Goal: Task Accomplishment & Management: Complete application form

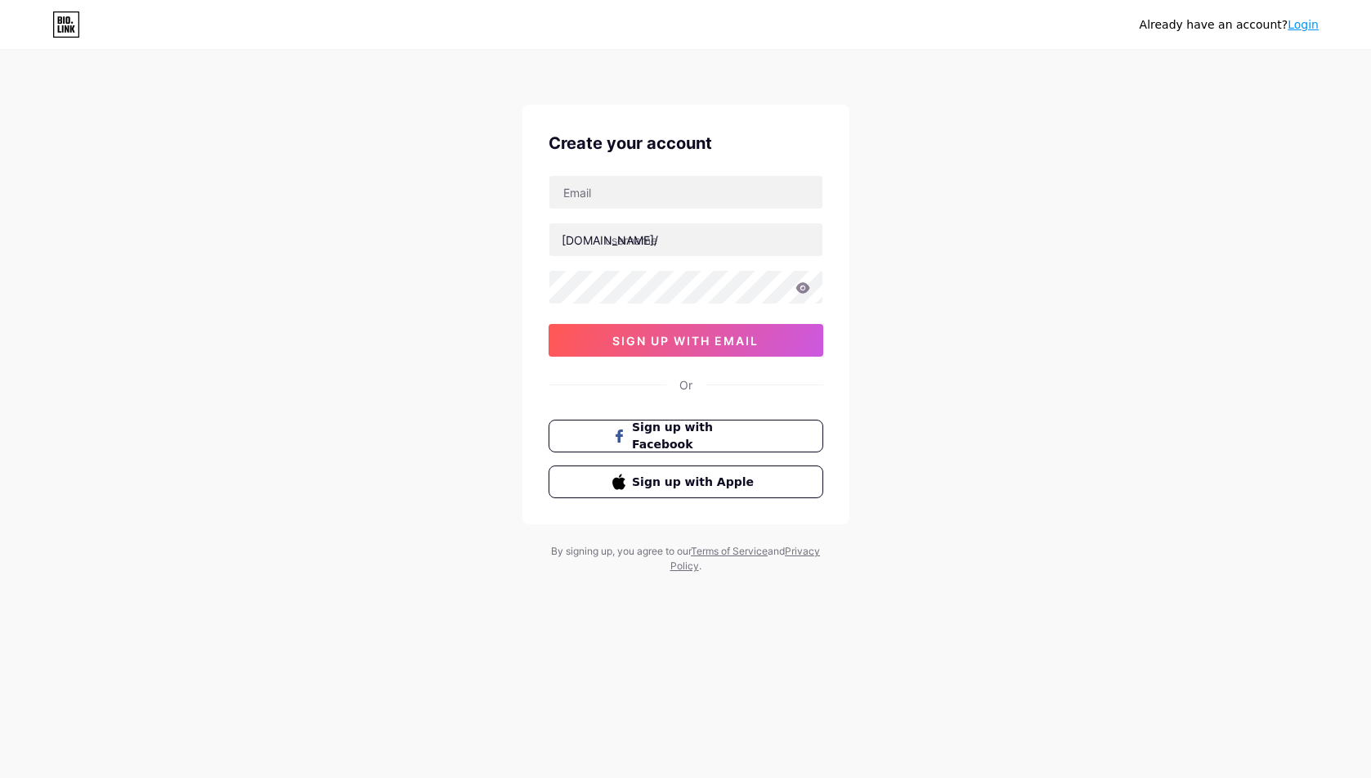
click at [634, 170] on div "Create your account bio.link/ sign up with email Or Sign up with Facebook Sign …" at bounding box center [685, 314] width 327 height 419
click at [634, 172] on div "Create your account bio.link/ 0cAFcWeA4ECE3YbJJXvLQybMQZhLoVtZ9S0W7VkV3-4kXYc3t…" at bounding box center [685, 314] width 327 height 419
click at [635, 184] on input "text" at bounding box center [685, 192] width 273 height 33
type input "[EMAIL_ADDRESS][DOMAIN_NAME]"
click at [654, 227] on input "text" at bounding box center [685, 239] width 273 height 33
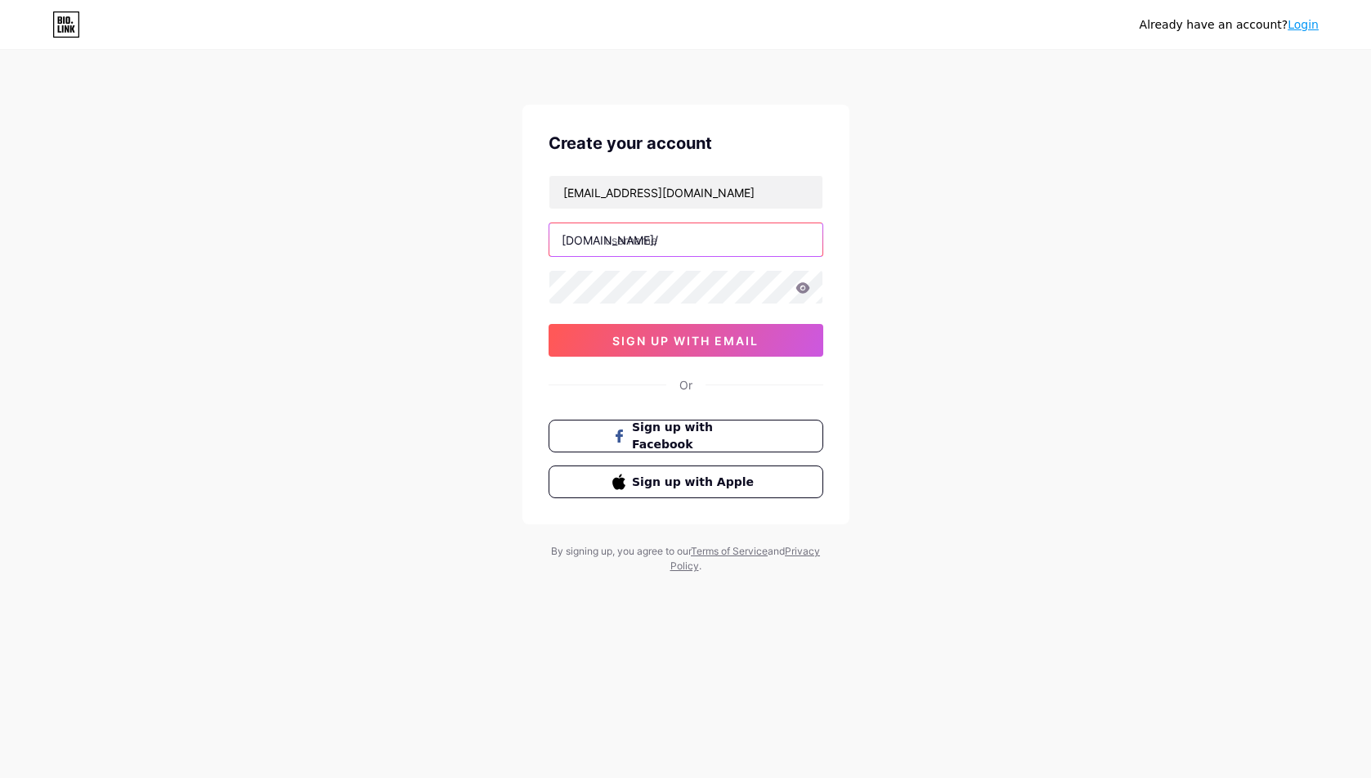
drag, startPoint x: 670, startPoint y: 226, endPoint x: 687, endPoint y: 218, distance: 17.9
click at [670, 226] on input "text" at bounding box center [685, 239] width 273 height 33
paste input "pppokerrussia"
type input "pppokerrussia"
click at [650, 344] on span "sign up with email" at bounding box center [685, 341] width 146 height 14
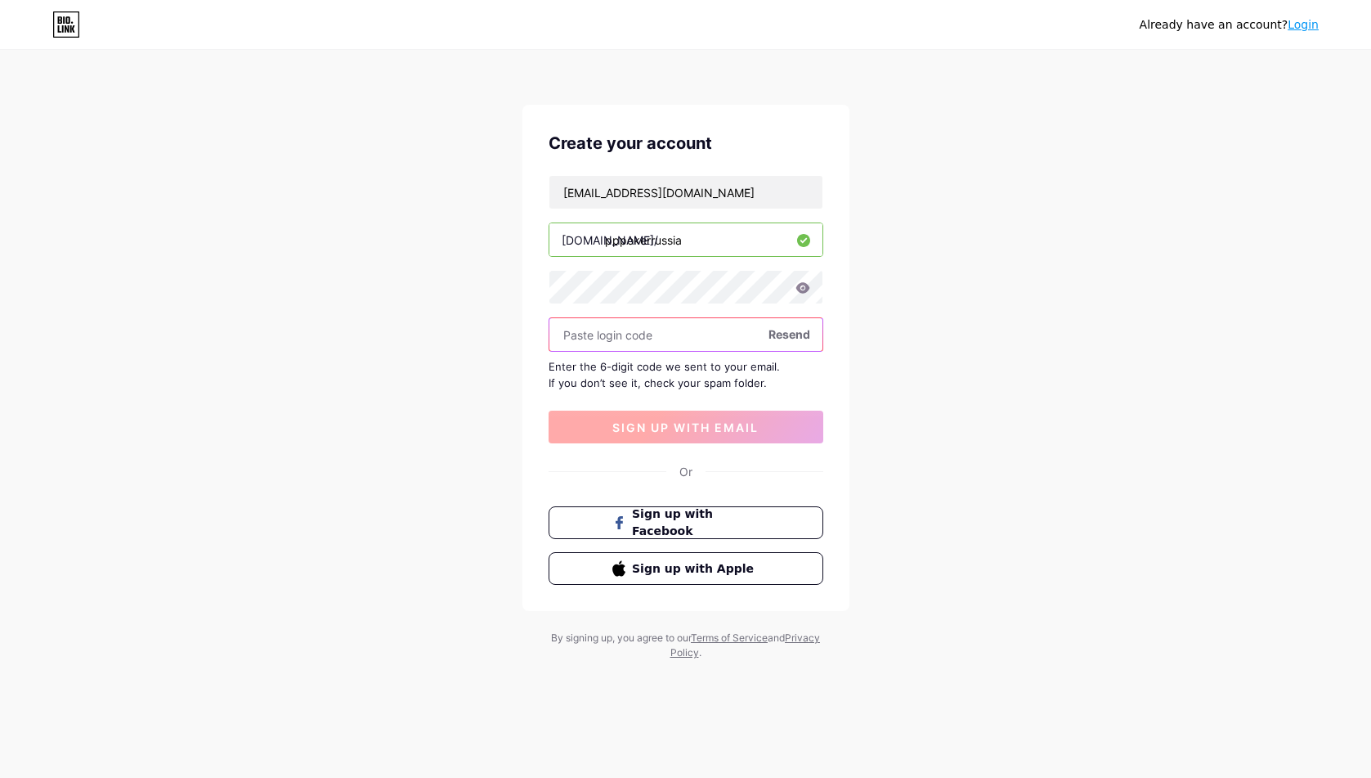
paste input "583224"
type input "583224"
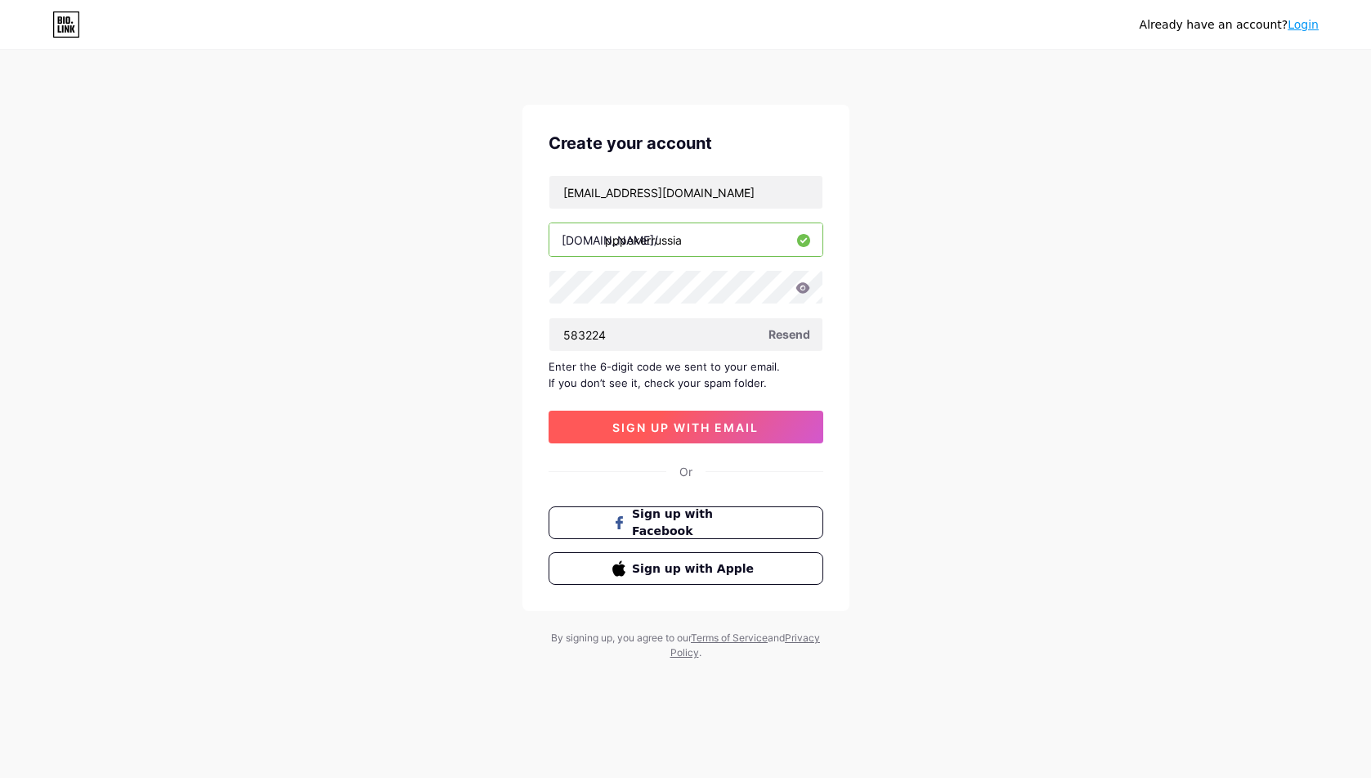
click at [675, 437] on button "sign up with email" at bounding box center [686, 426] width 275 height 33
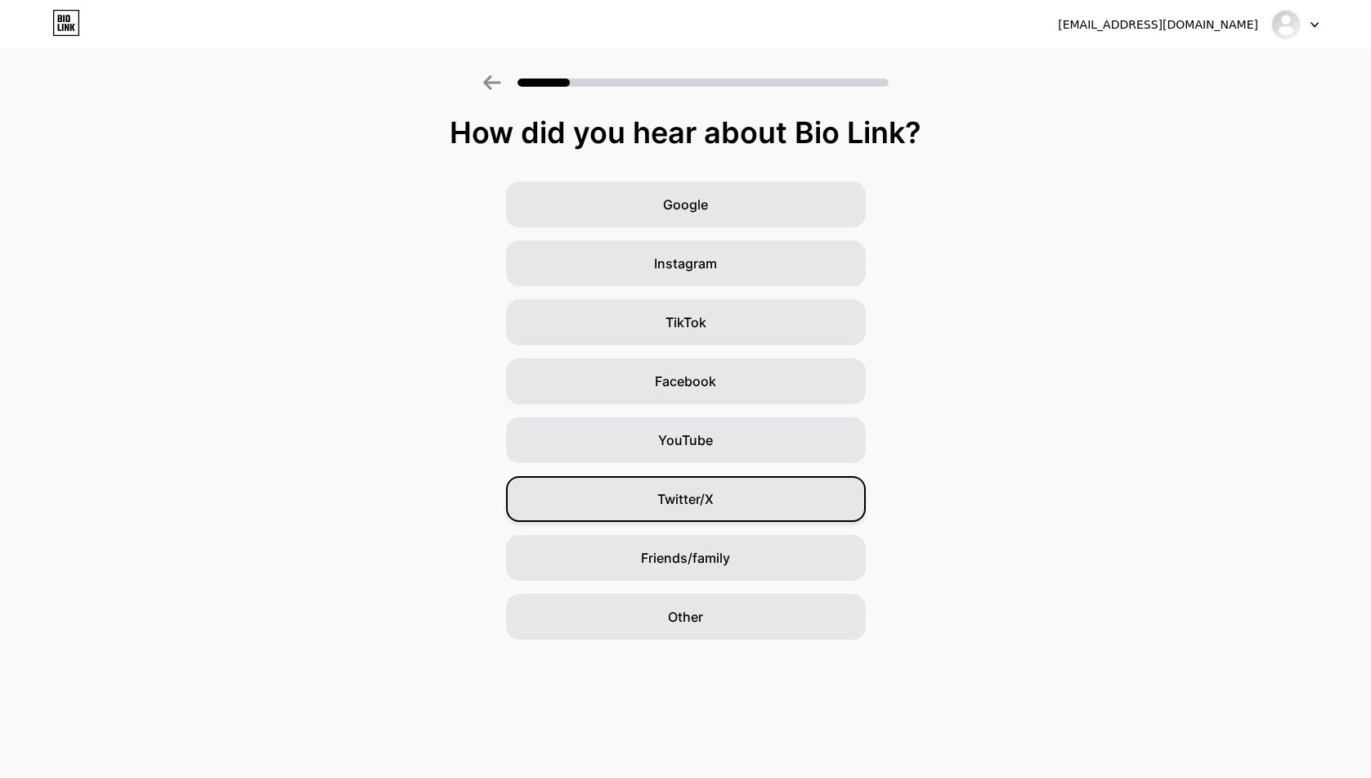
click at [695, 485] on div "Twitter/X" at bounding box center [686, 499] width 360 height 46
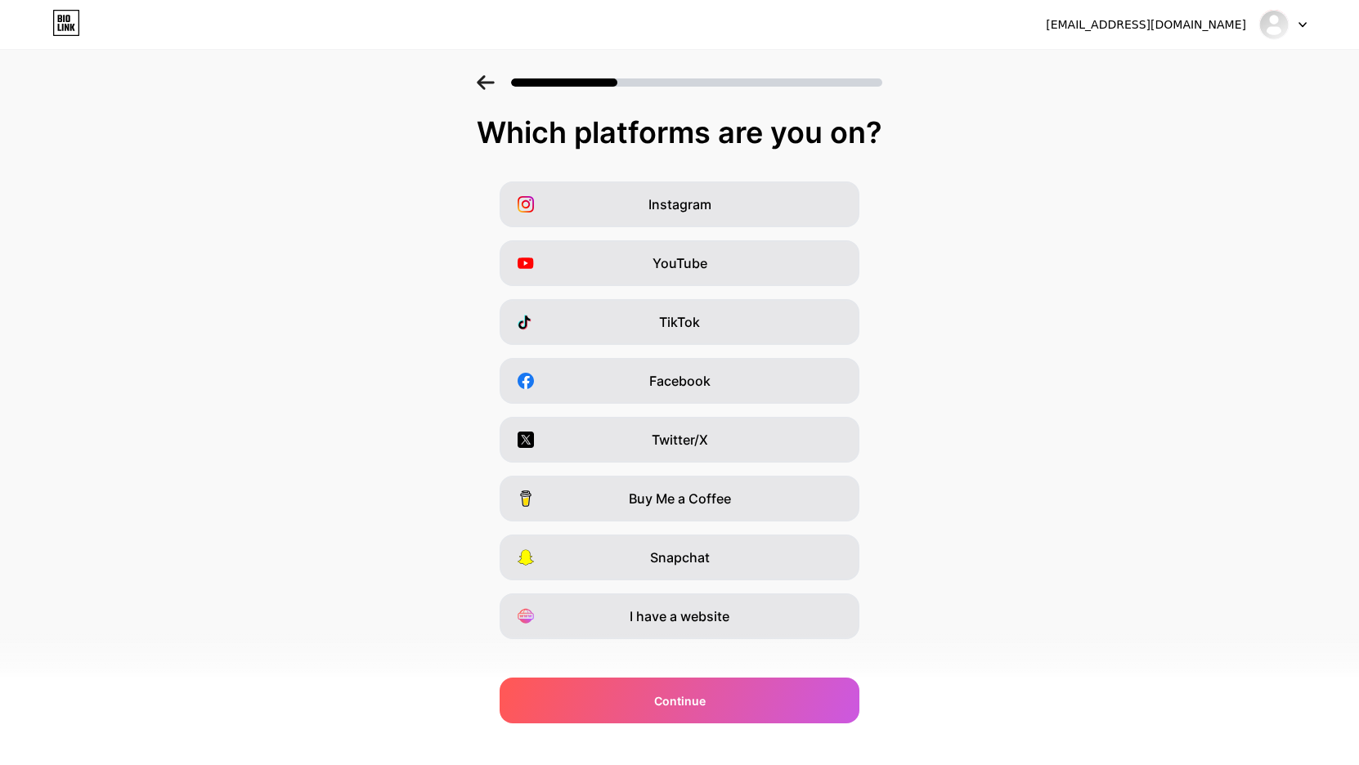
click at [708, 437] on span "Twitter/X" at bounding box center [680, 440] width 56 height 20
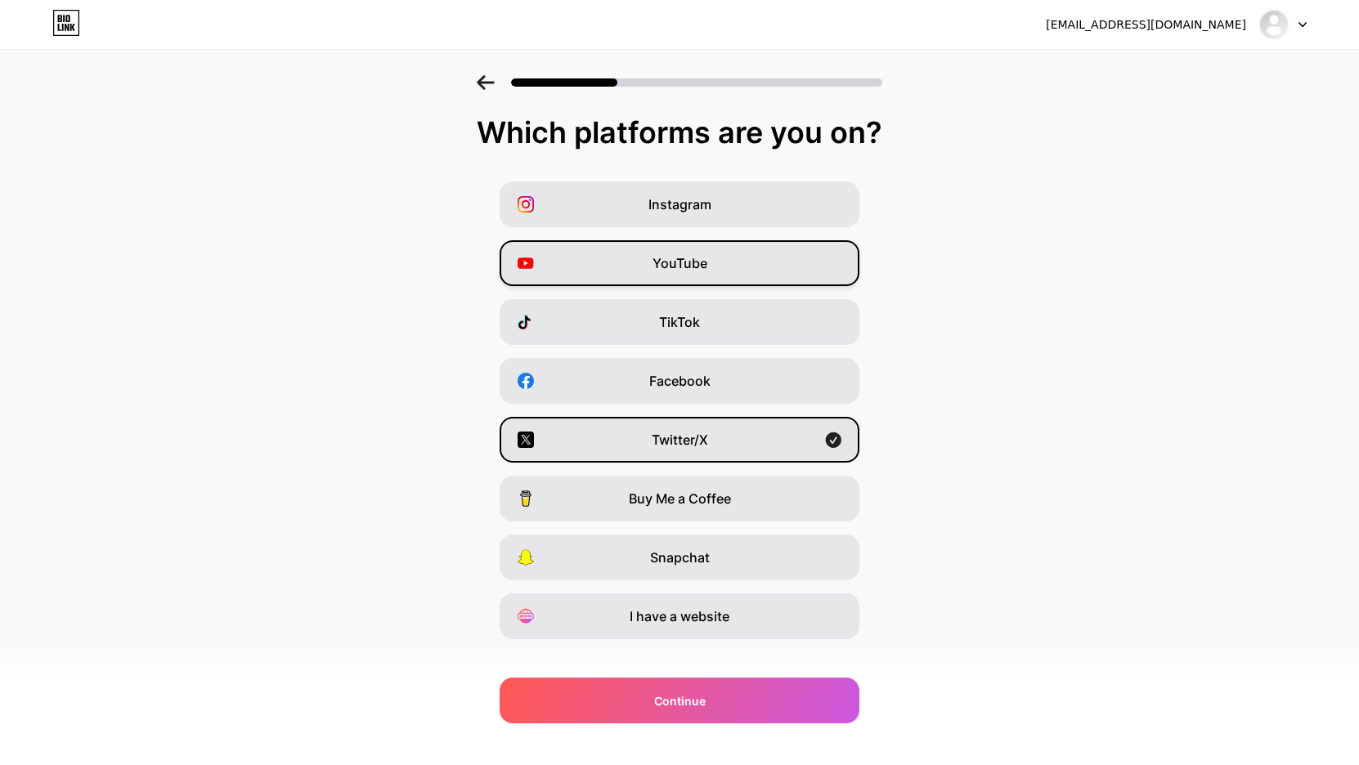
click at [688, 258] on span "YouTube" at bounding box center [679, 263] width 55 height 20
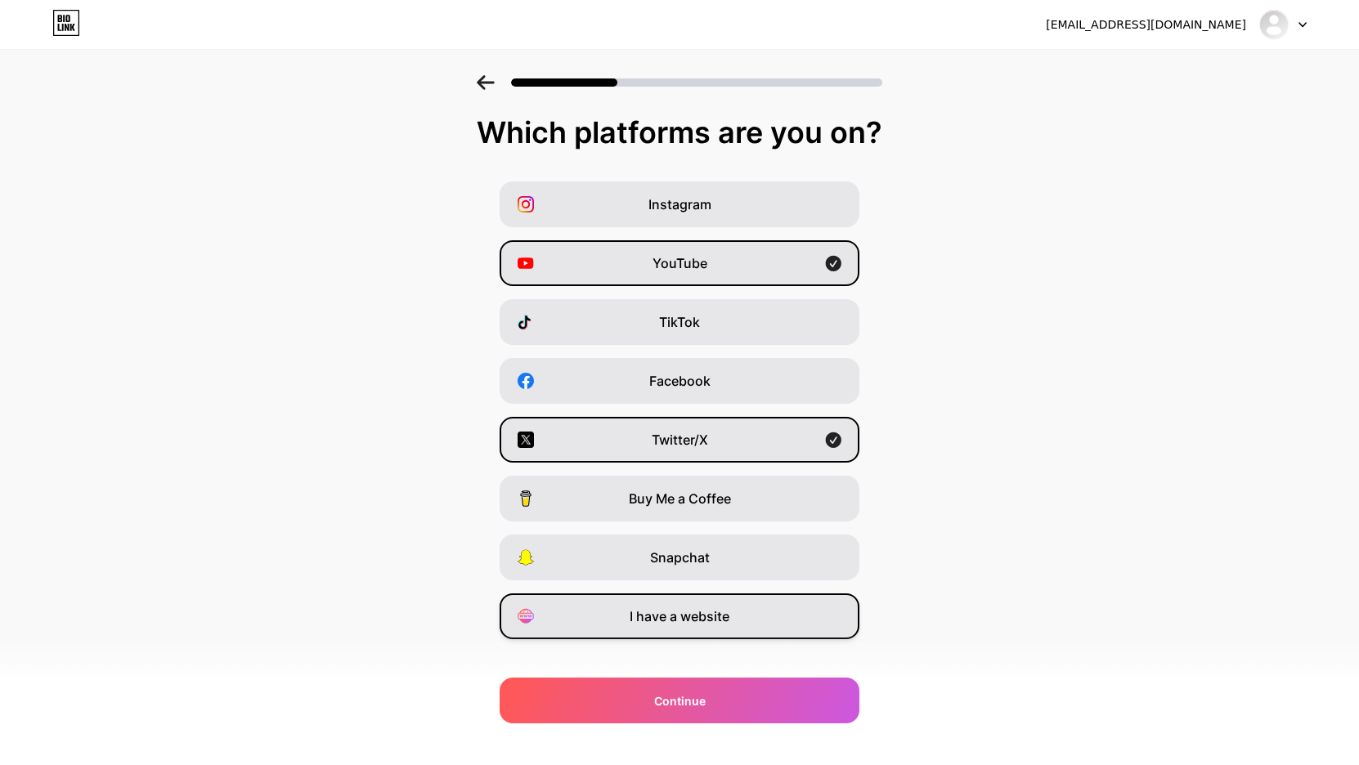
click at [679, 632] on div "I have a website" at bounding box center [680, 617] width 360 height 46
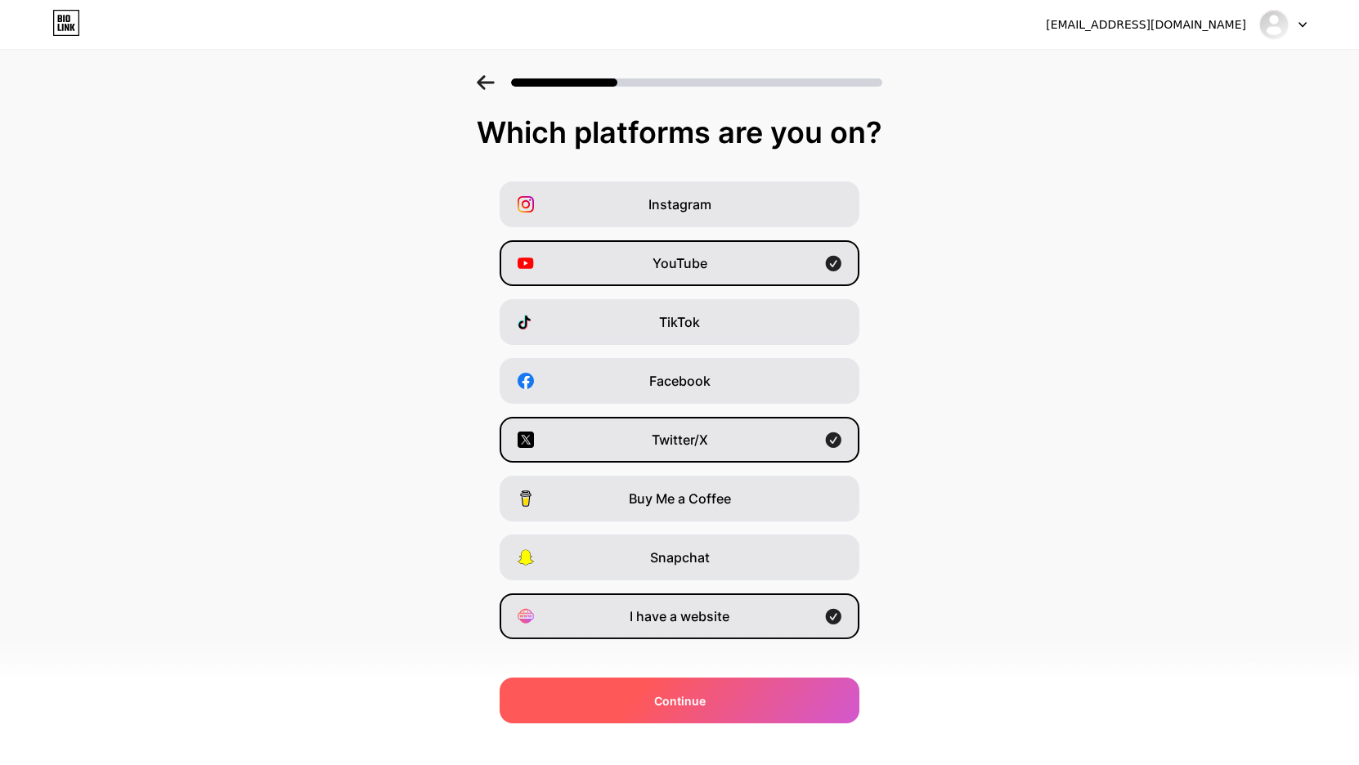
click at [681, 698] on span "Continue" at bounding box center [680, 701] width 52 height 17
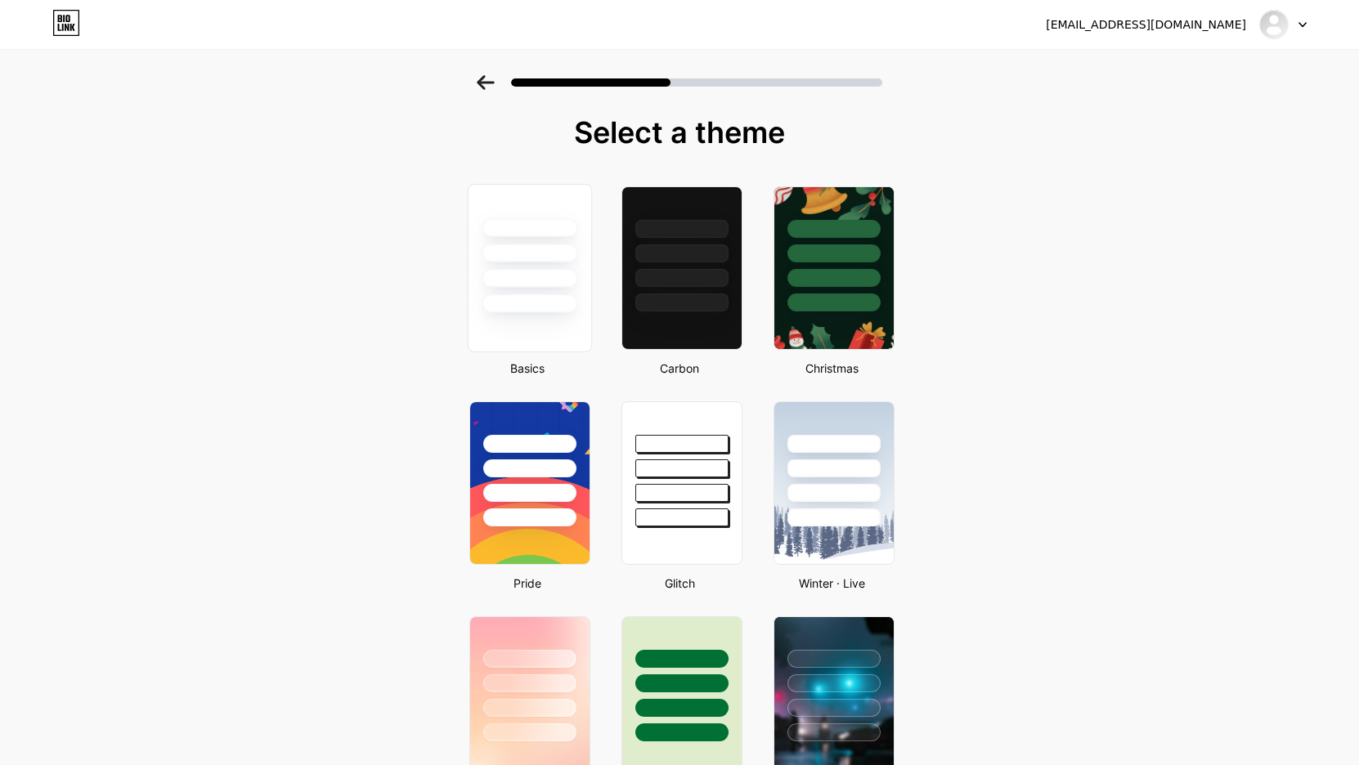
click at [513, 314] on div at bounding box center [530, 268] width 124 height 168
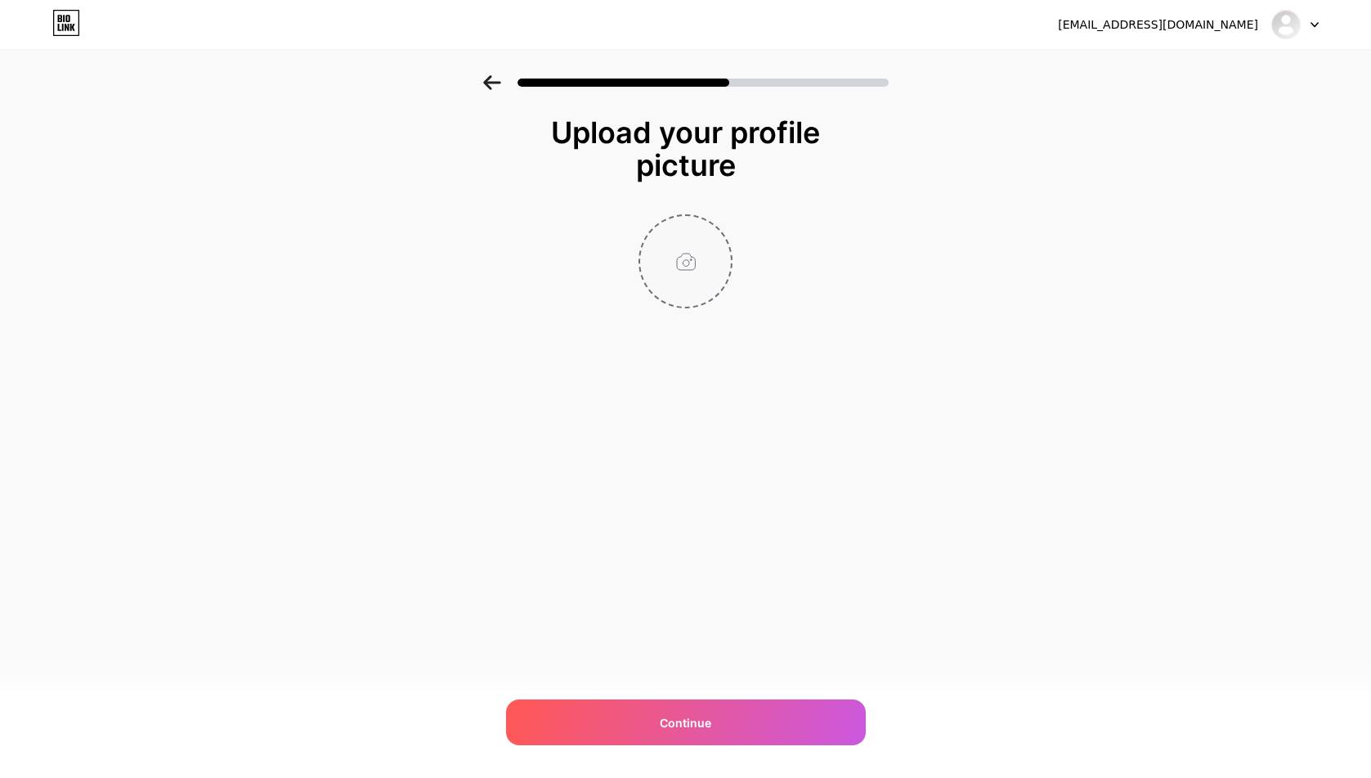
click at [692, 270] on input "file" at bounding box center [685, 261] width 91 height 91
type input "C:\fakepath\pppoker-logo.png"
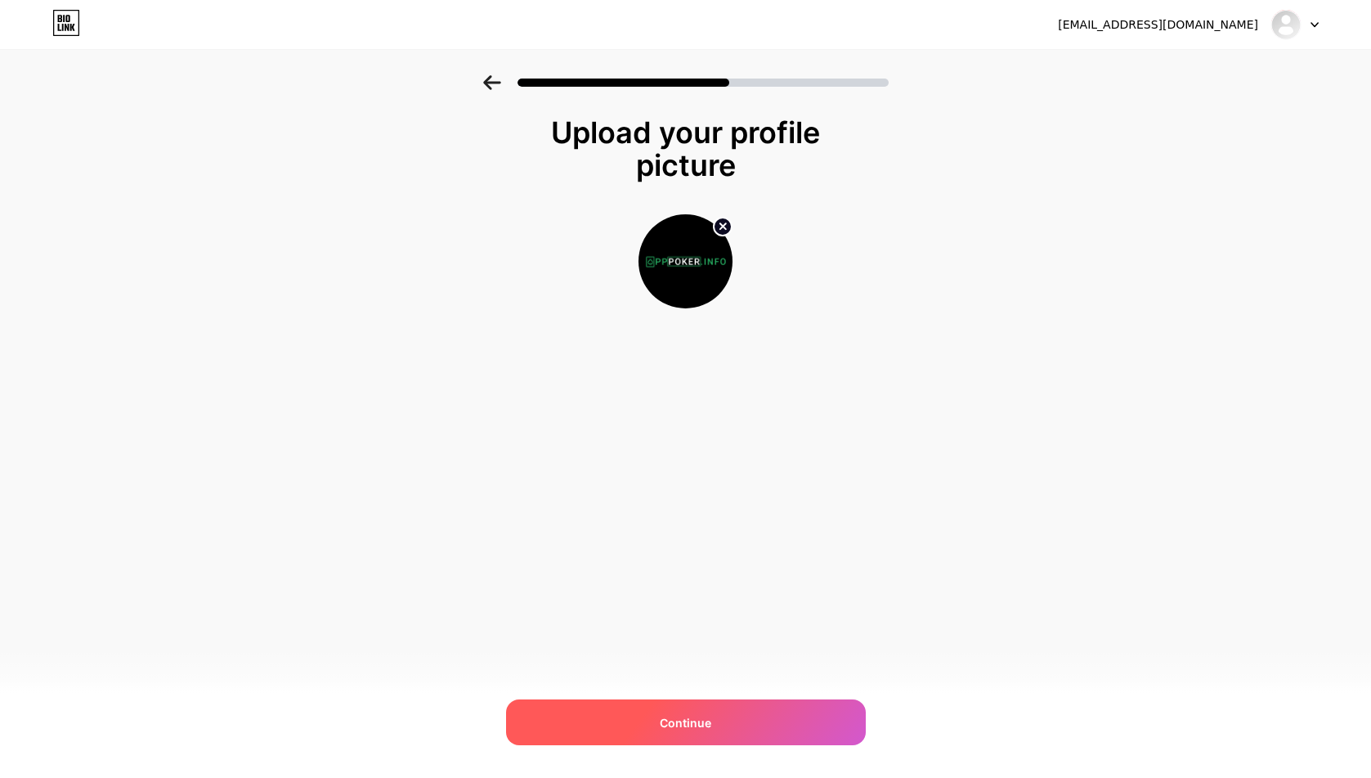
click at [677, 719] on span "Continue" at bounding box center [686, 722] width 52 height 17
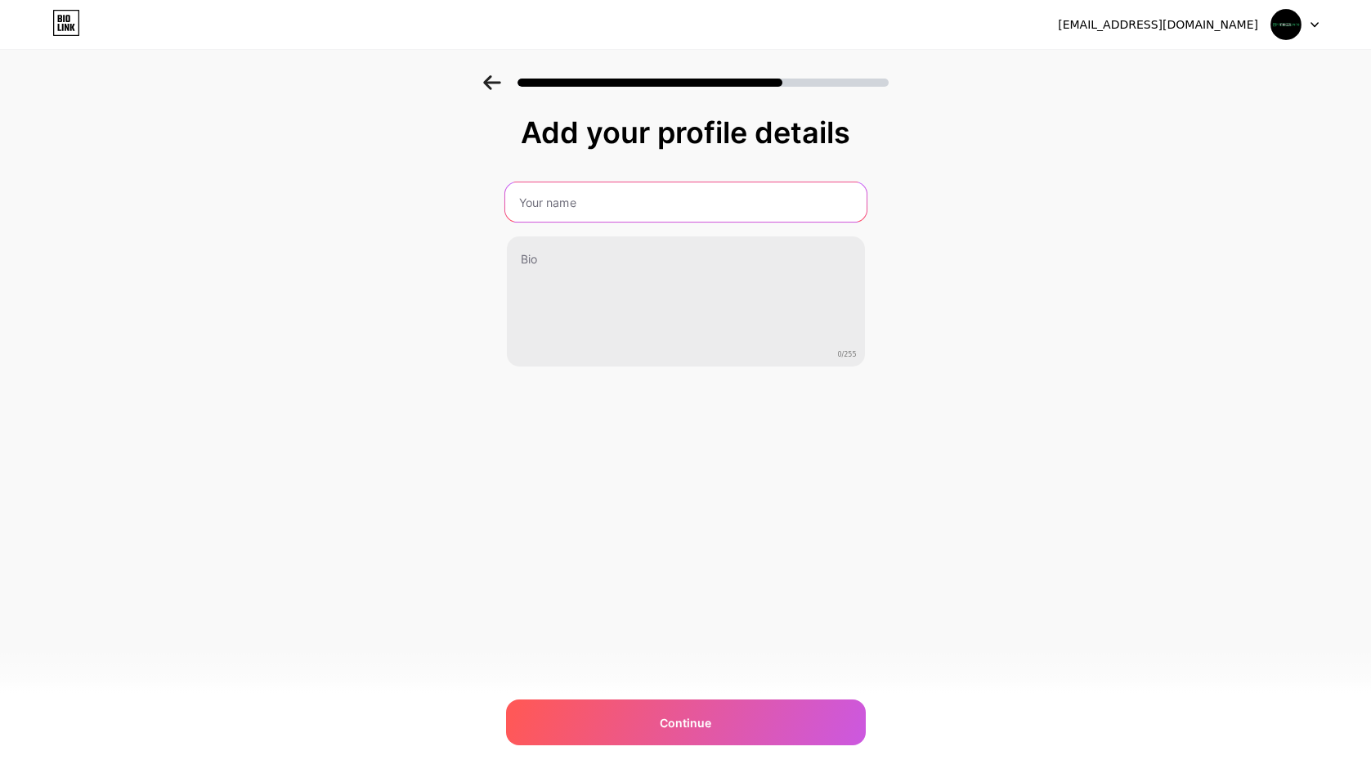
paste input "PPPoker официальный сайт"
click at [703, 204] on input "text" at bounding box center [684, 201] width 361 height 39
type input "PPPoker официальный сайт"
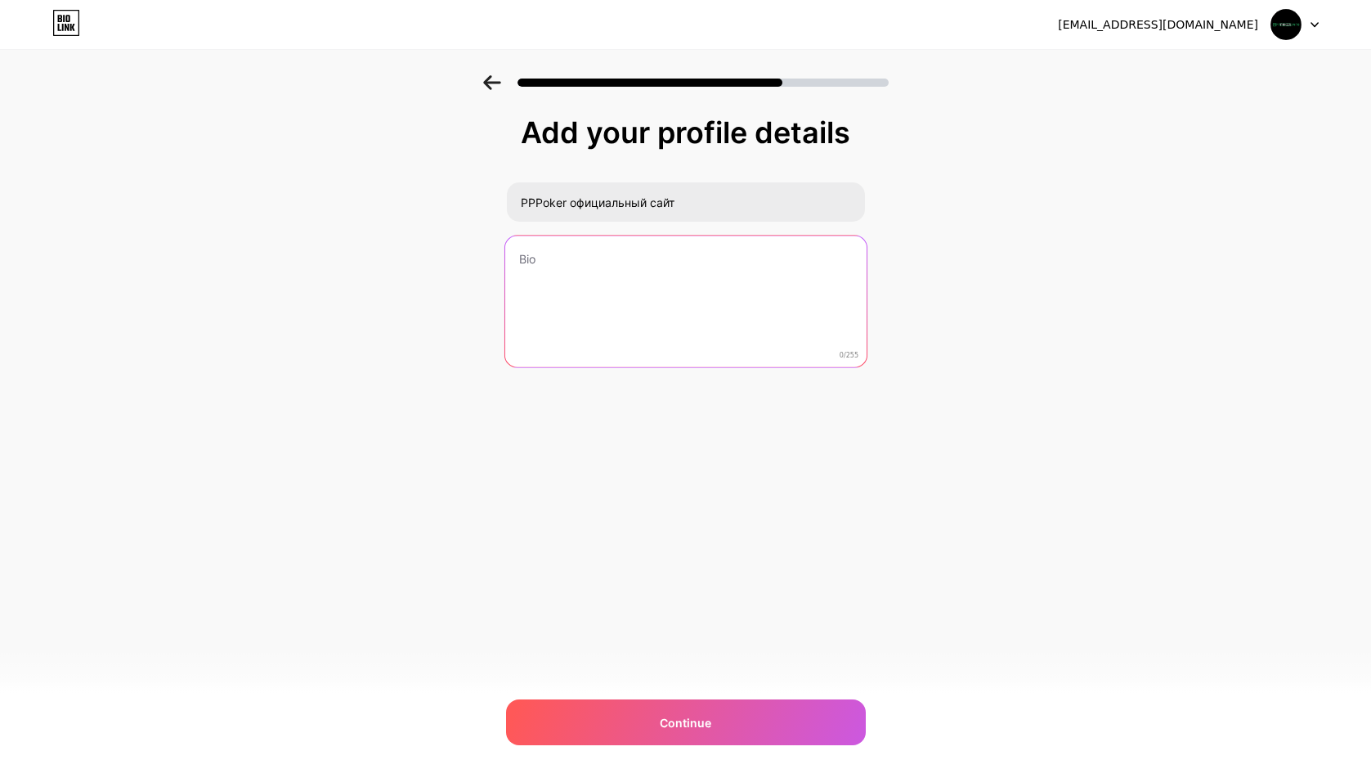
click at [652, 281] on textarea at bounding box center [684, 301] width 361 height 133
paste textarea "PPPoker – это официальный сайт для игроков, которые хотят безопасно зарегистрир…"
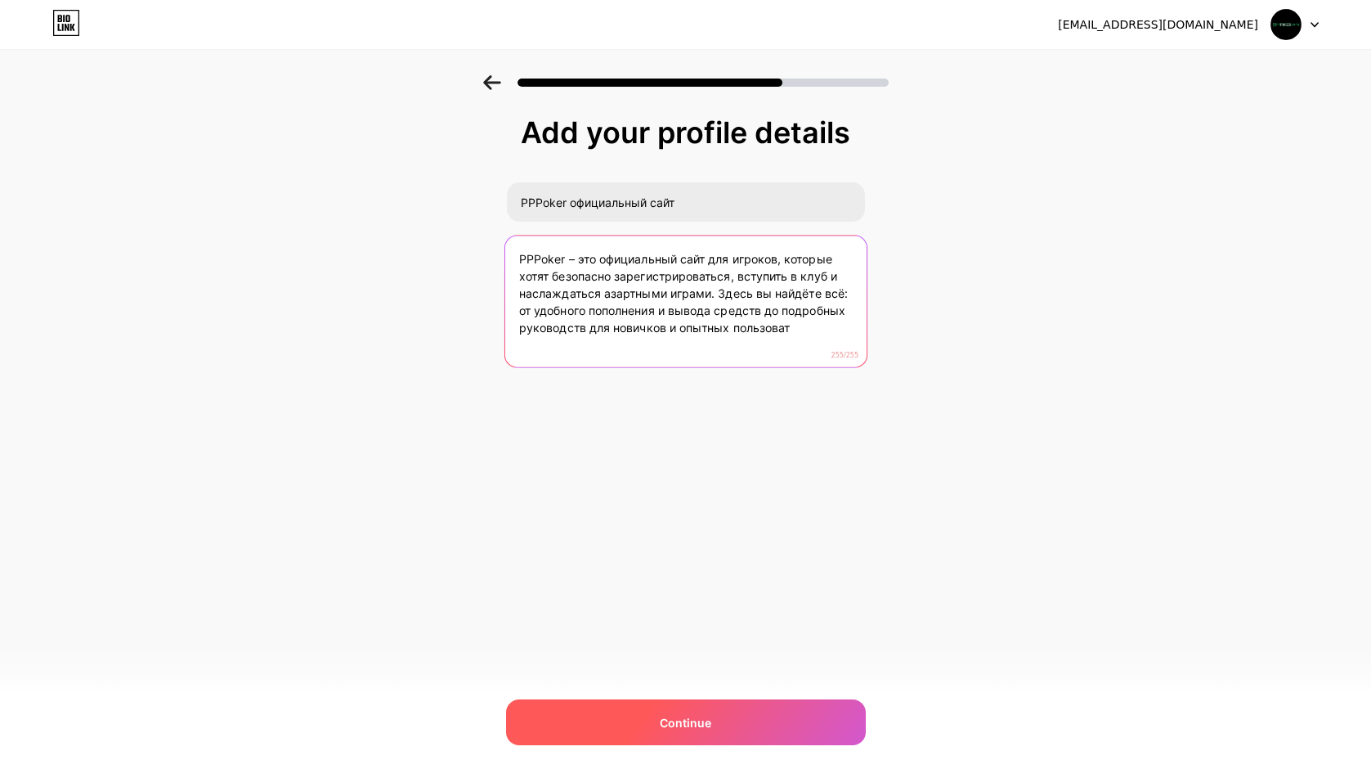
type textarea "PPPoker – это официальный сайт для игроков, которые хотят безопасно зарегистрир…"
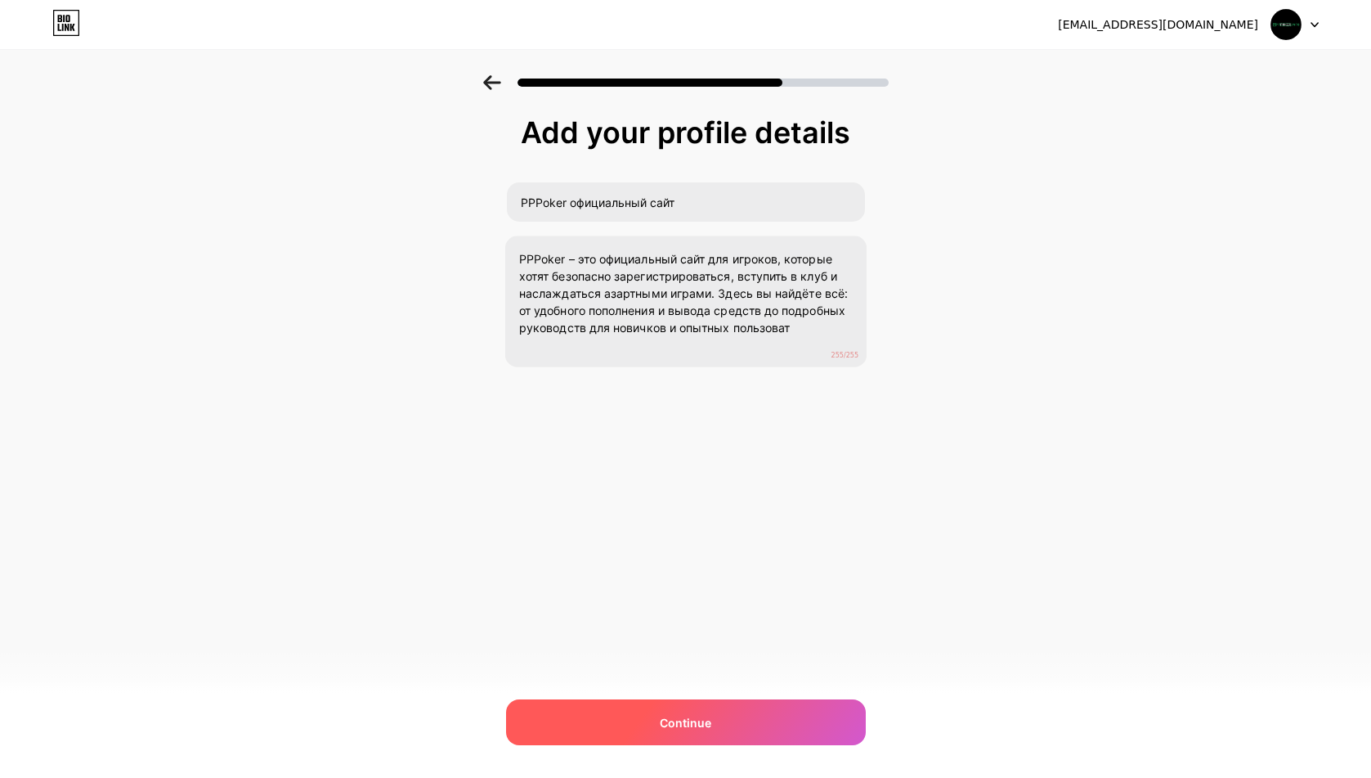
click at [719, 706] on div "Continue" at bounding box center [686, 722] width 360 height 46
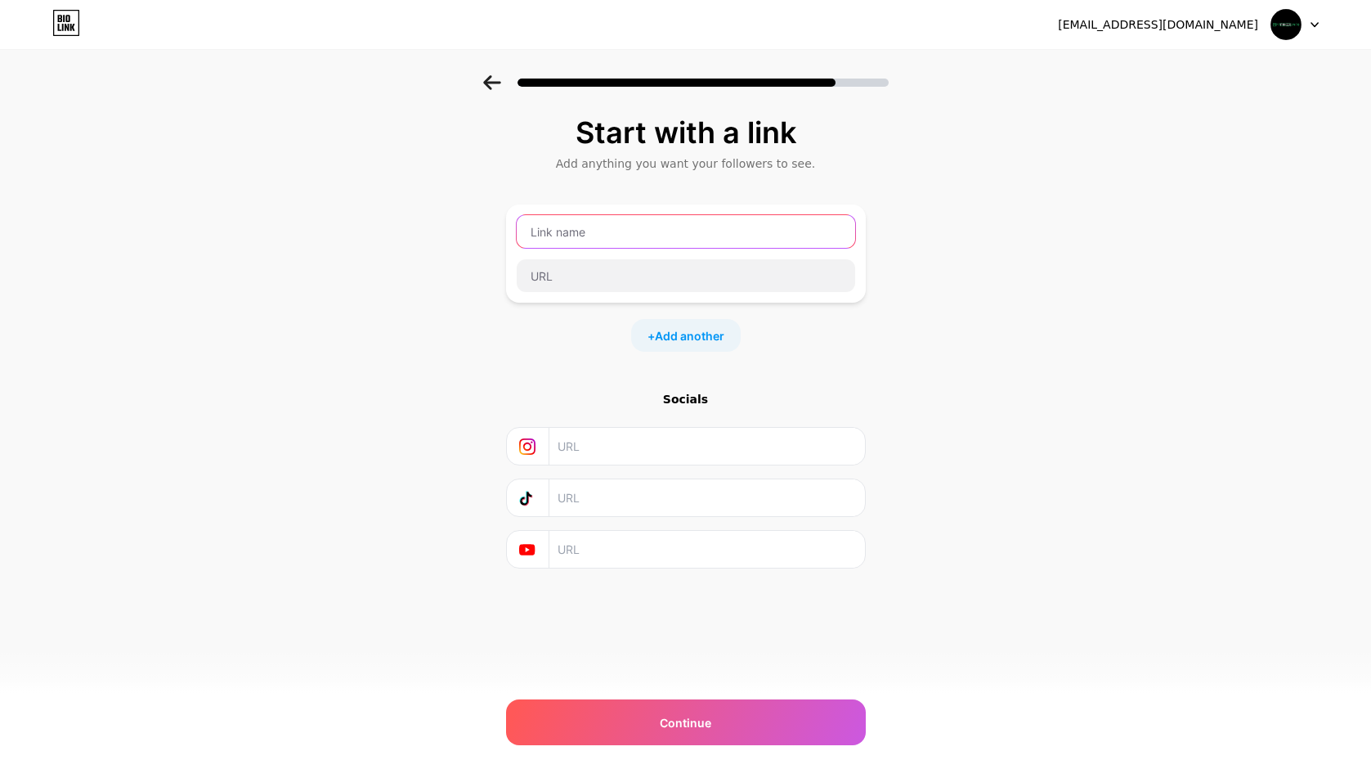
click at [554, 231] on input "text" at bounding box center [686, 231] width 338 height 33
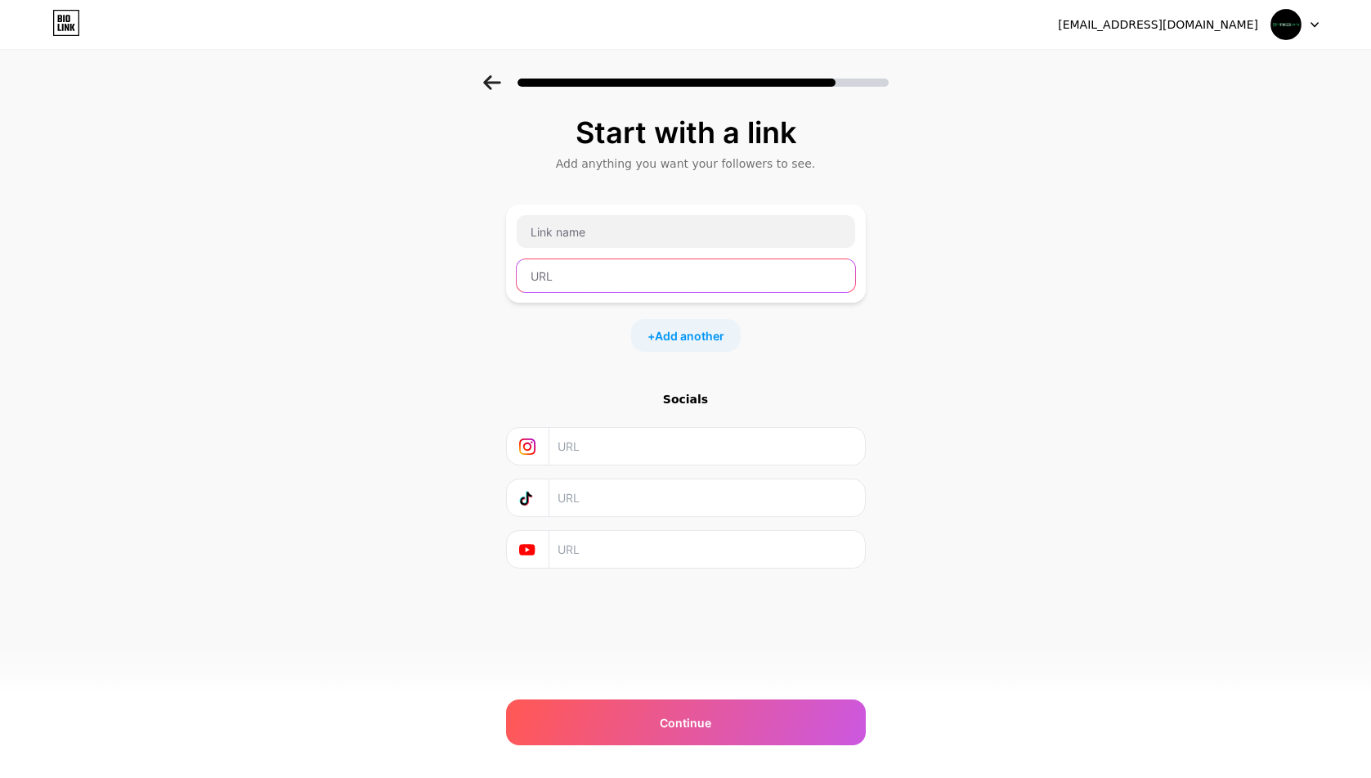
click at [569, 281] on input "text" at bounding box center [686, 275] width 338 height 33
click at [589, 279] on input "text" at bounding box center [686, 275] width 338 height 33
paste input "https://pppoker.info"
type input "https://pppoker.info"
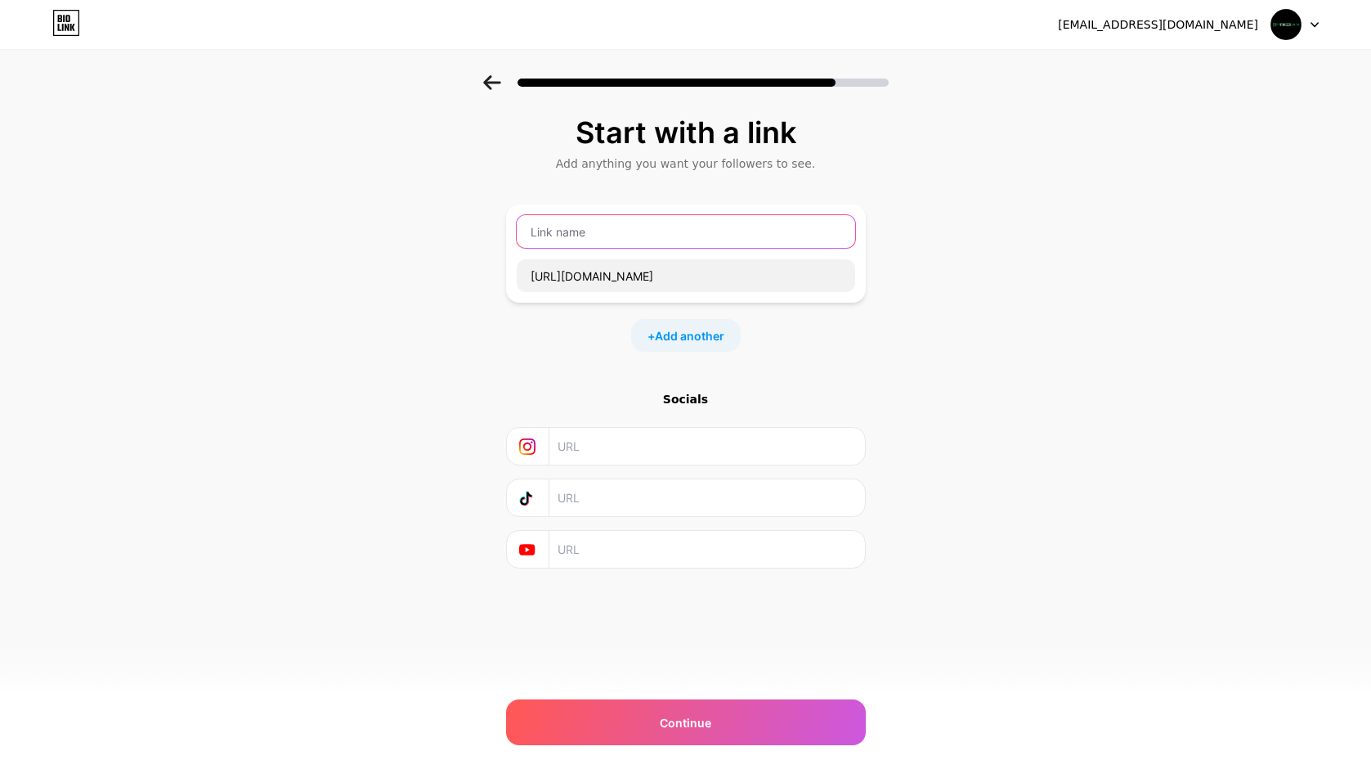
click at [580, 240] on input "text" at bounding box center [686, 231] width 338 height 33
paste input "PPPoker"
type input "PPPoker"
click at [609, 437] on input "text" at bounding box center [706, 446] width 297 height 37
click at [591, 507] on input "text" at bounding box center [706, 497] width 297 height 37
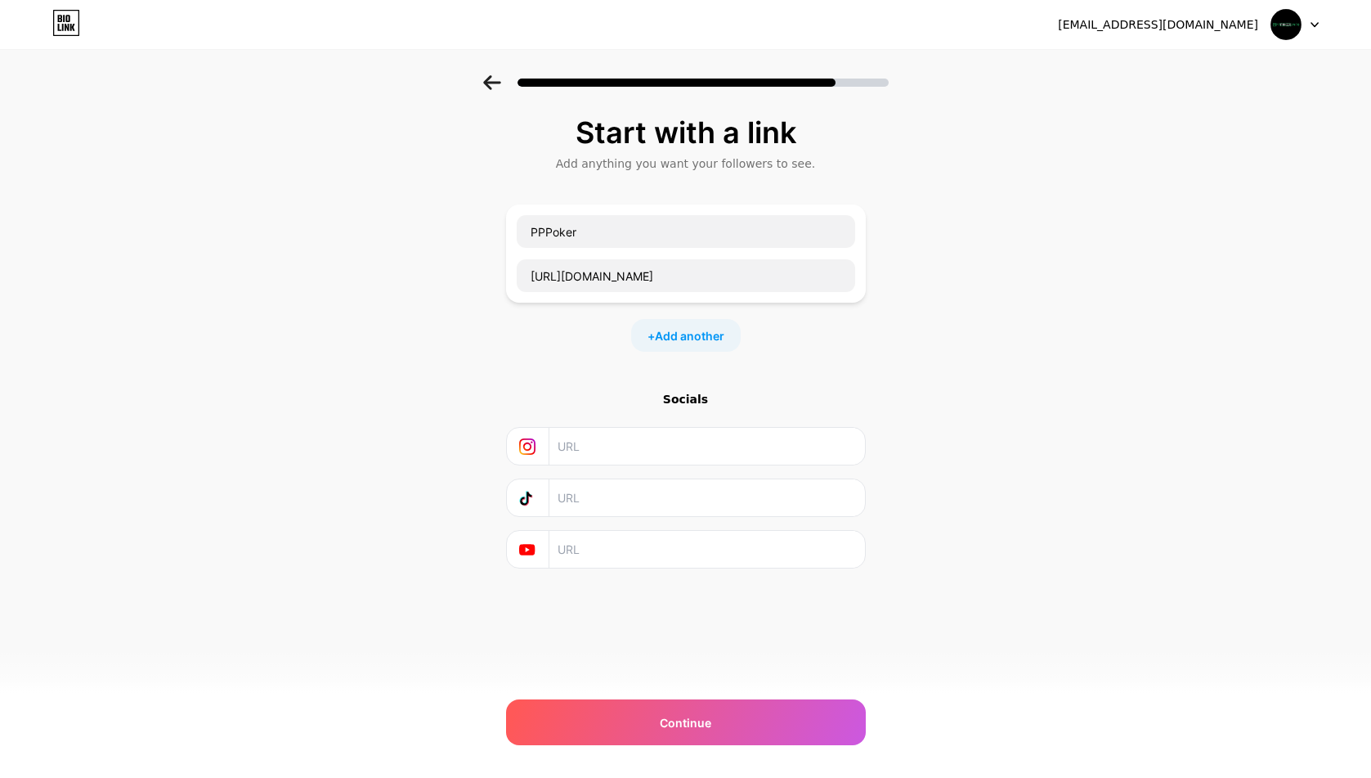
click at [594, 554] on input "text" at bounding box center [706, 549] width 297 height 37
drag, startPoint x: 621, startPoint y: 559, endPoint x: 681, endPoint y: 633, distance: 95.3
click at [622, 560] on input "text" at bounding box center [706, 549] width 297 height 37
paste input "https://www.youtube.com/@pppokerrussia"
type input "https://www.youtube.com/@pppokerrussia"
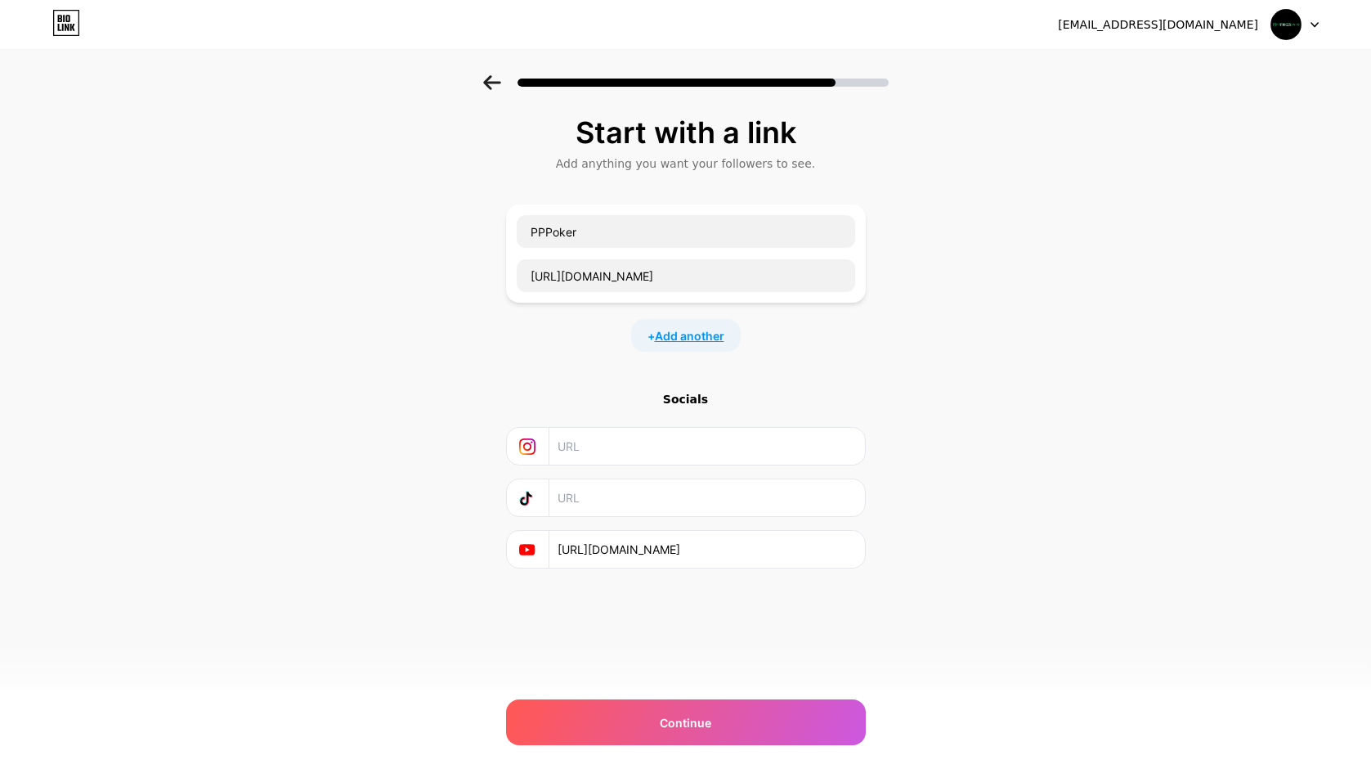
click at [681, 330] on span "Add another" at bounding box center [689, 335] width 69 height 17
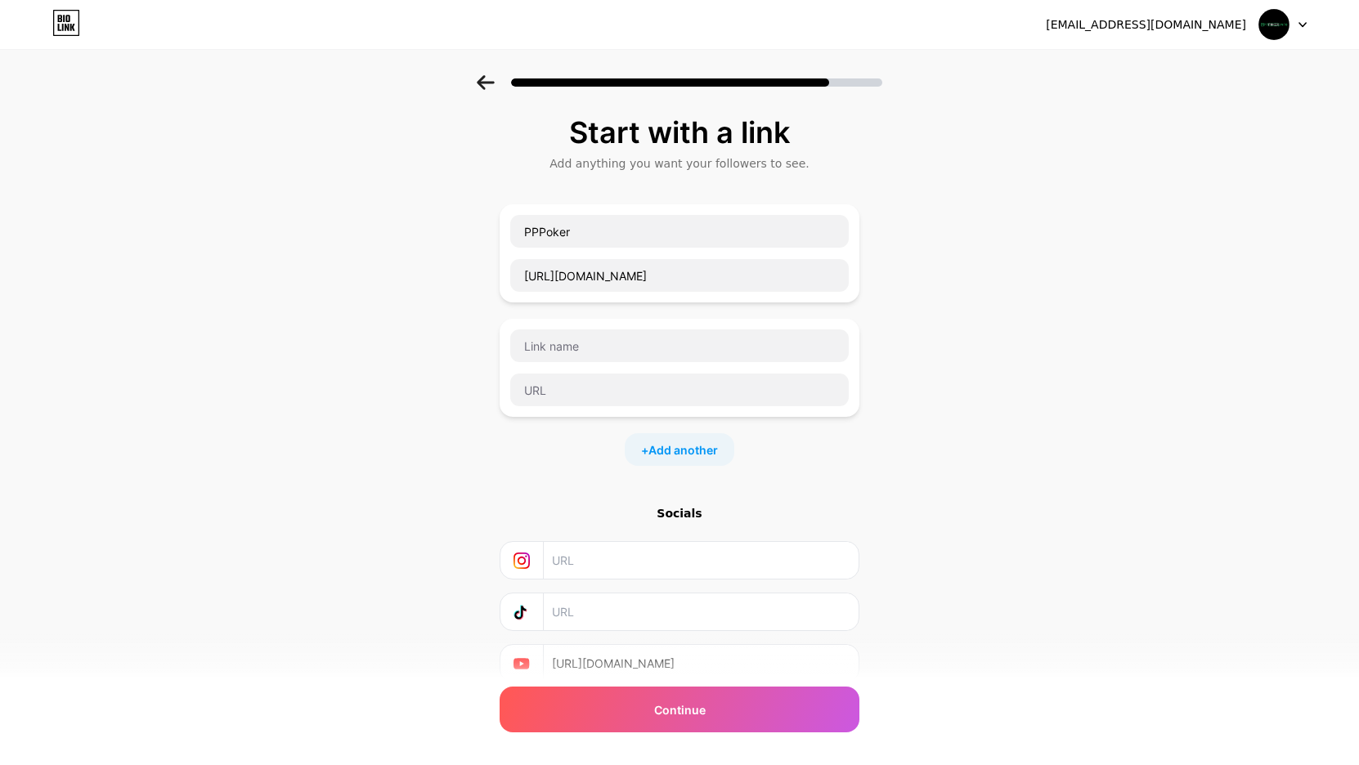
click at [708, 472] on div "Start with a link Add anything you want your followers to see. PPPoker https://…" at bounding box center [680, 399] width 360 height 567
click at [708, 471] on div "Start with a link Add anything you want your followers to see. PPPoker https://…" at bounding box center [680, 399] width 360 height 567
click at [707, 448] on span "Add another" at bounding box center [682, 450] width 69 height 17
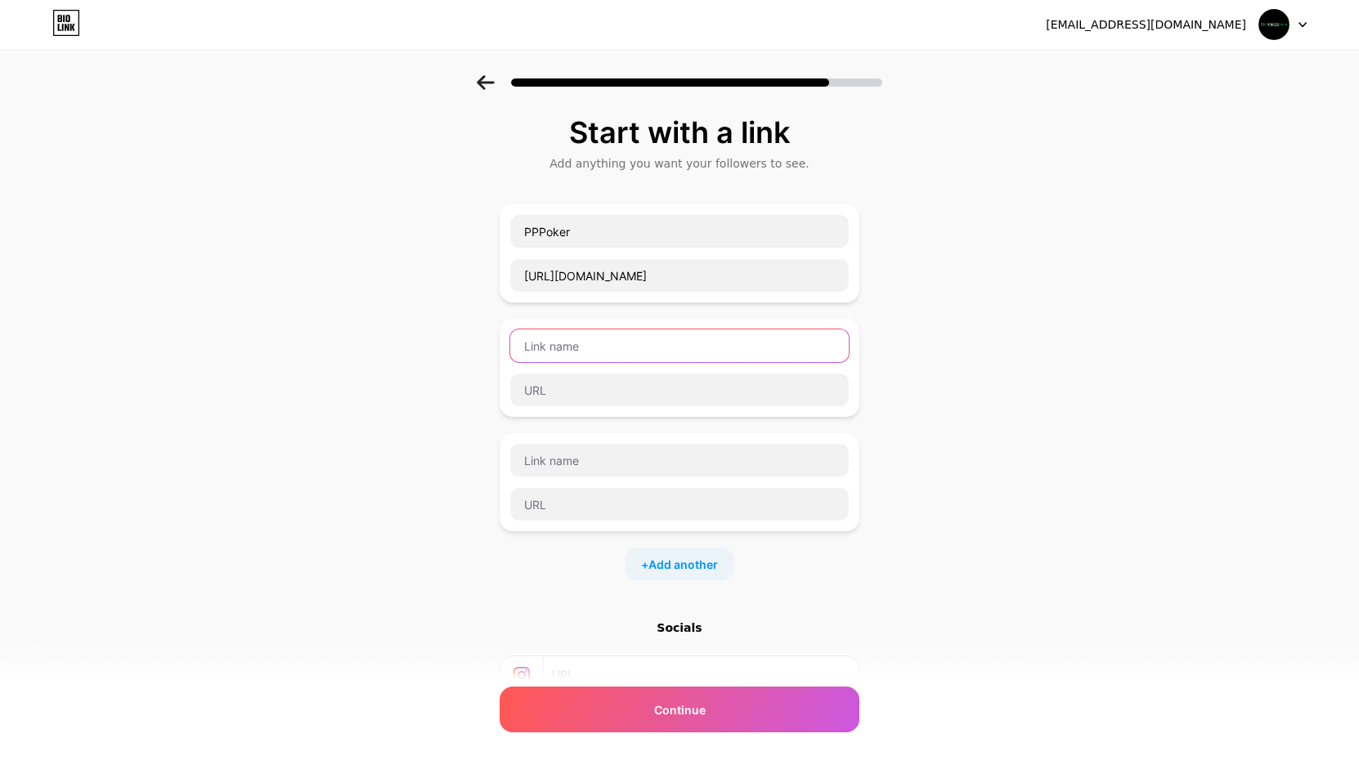
click at [608, 345] on input "text" at bounding box center [679, 345] width 338 height 33
click at [586, 372] on div at bounding box center [679, 368] width 340 height 78
click at [598, 388] on input "text" at bounding box center [679, 390] width 338 height 33
paste input "https://x.com/pppokerrussia"
drag, startPoint x: 572, startPoint y: 392, endPoint x: 598, endPoint y: 395, distance: 26.4
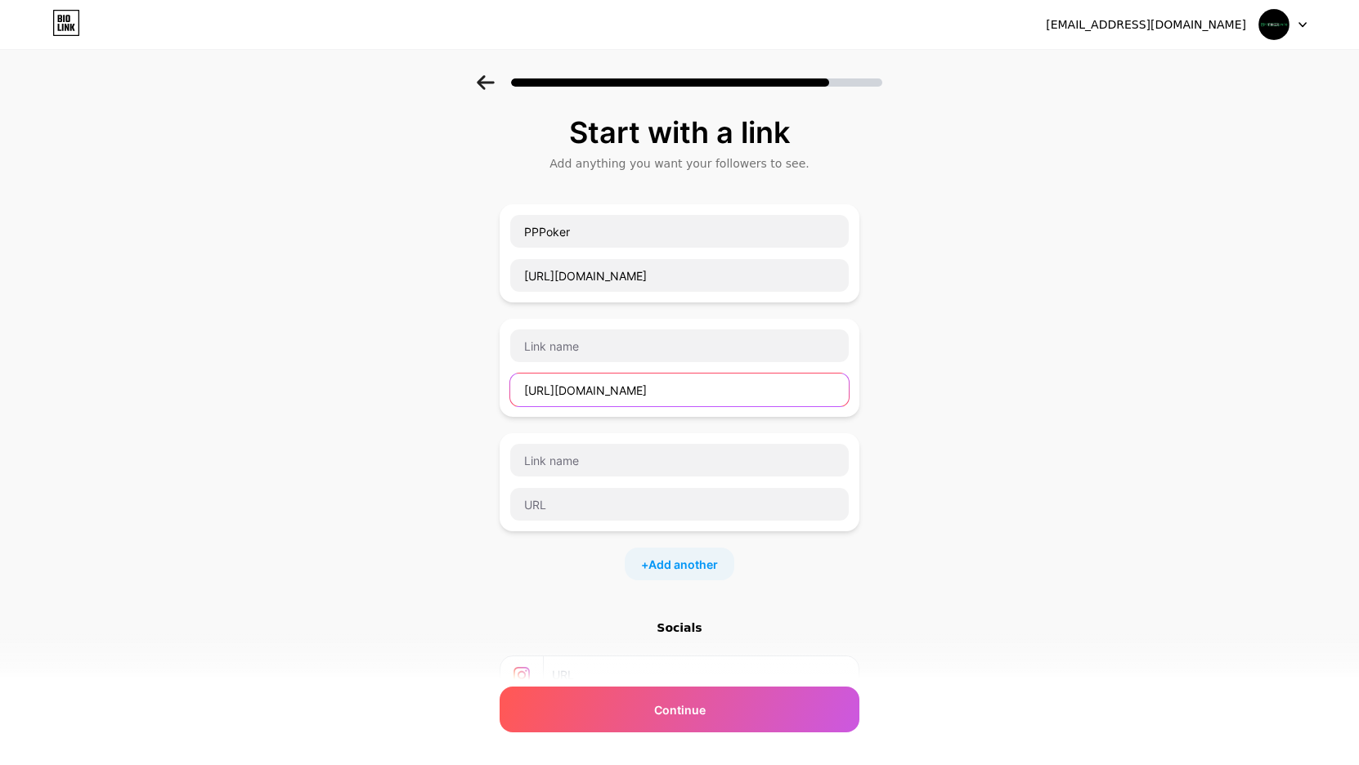
click at [598, 395] on input "https://x.com/pppokerrussia" at bounding box center [679, 390] width 338 height 33
type input "https://x.com/pppokerrussia"
click at [579, 342] on input "text" at bounding box center [679, 345] width 338 height 33
paste input "x.com"
type input "x.com"
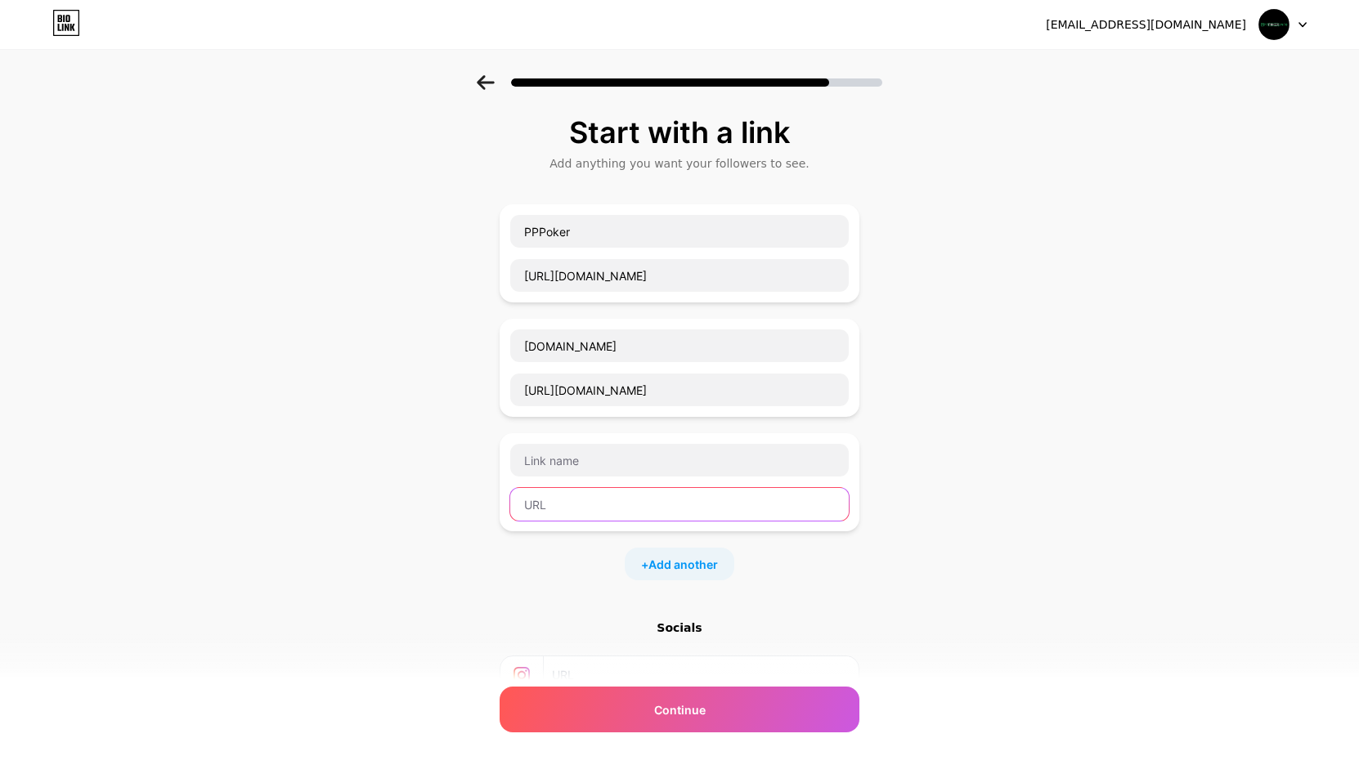
drag, startPoint x: 611, startPoint y: 502, endPoint x: 622, endPoint y: 501, distance: 11.5
click at [612, 502] on input "text" at bounding box center [679, 504] width 338 height 33
paste input "https://www.pinterest.com/pppokerrussia/"
click at [618, 497] on input "https://www.pinterest.com/pppokerrussia/" at bounding box center [679, 504] width 338 height 33
drag, startPoint x: 618, startPoint y: 497, endPoint x: 616, endPoint y: 459, distance: 38.5
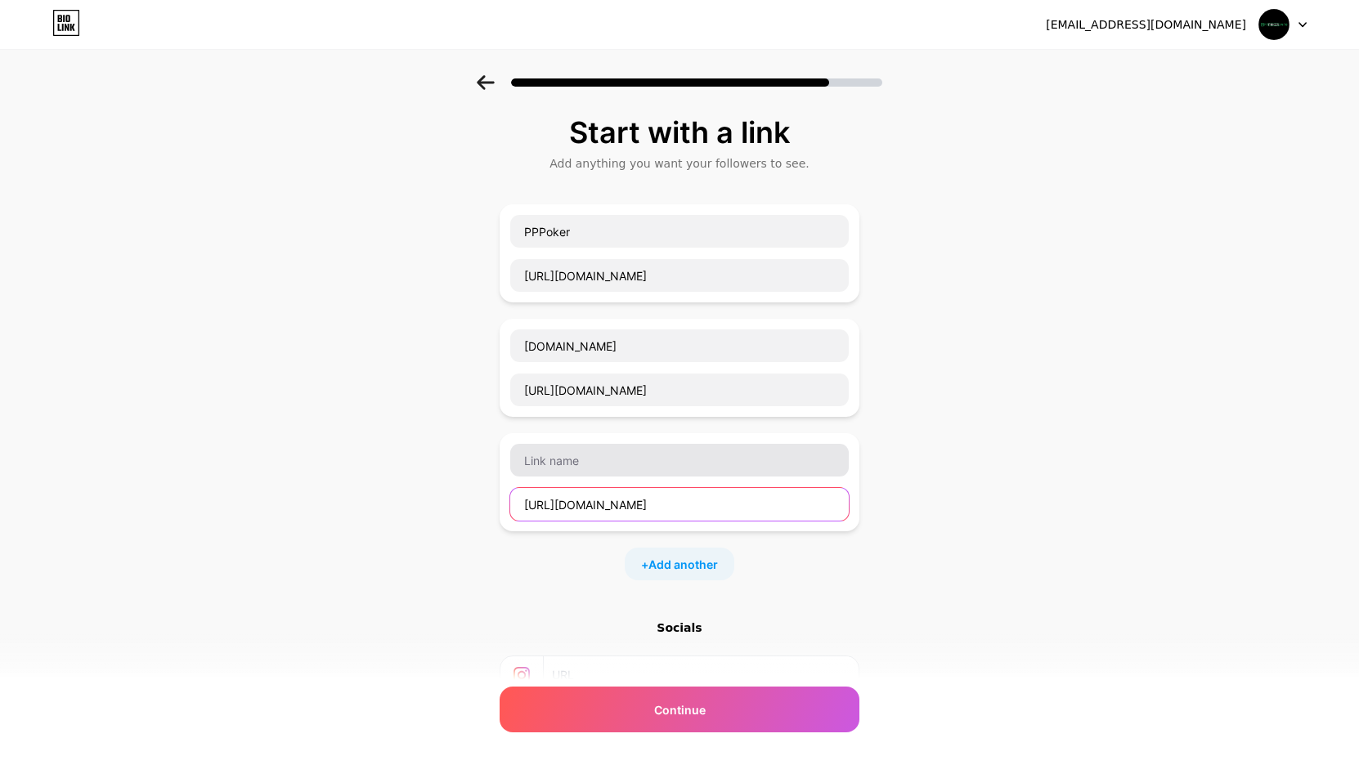
click at [617, 495] on input "https://www.pinterest.com/pppokerrussia/" at bounding box center [679, 504] width 338 height 33
type input "https://www.pinterest.com/pppokerrussia/"
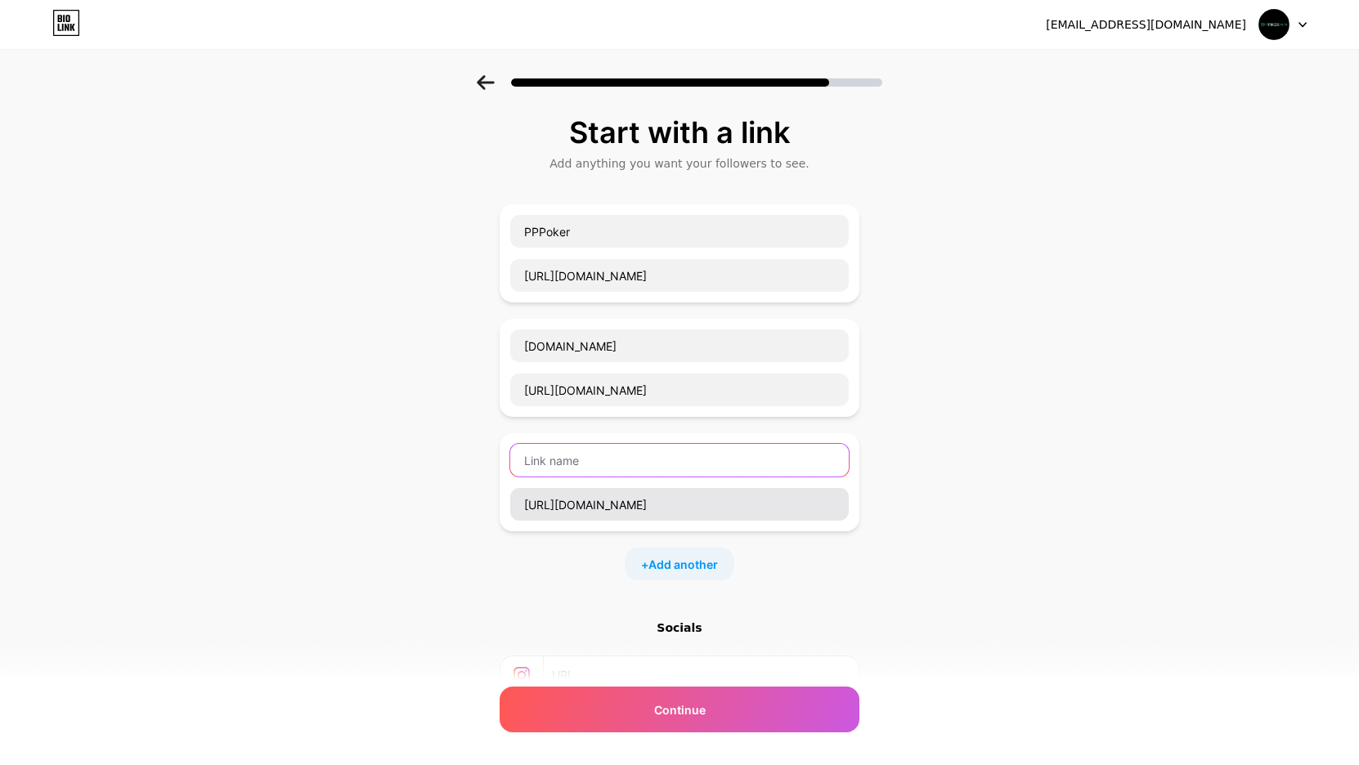
drag, startPoint x: 616, startPoint y: 459, endPoint x: 656, endPoint y: 512, distance: 66.6
click at [616, 458] on input "text" at bounding box center [679, 460] width 338 height 33
paste input "pinterest"
type input "pinterest"
click at [684, 571] on span "Add another" at bounding box center [682, 564] width 69 height 17
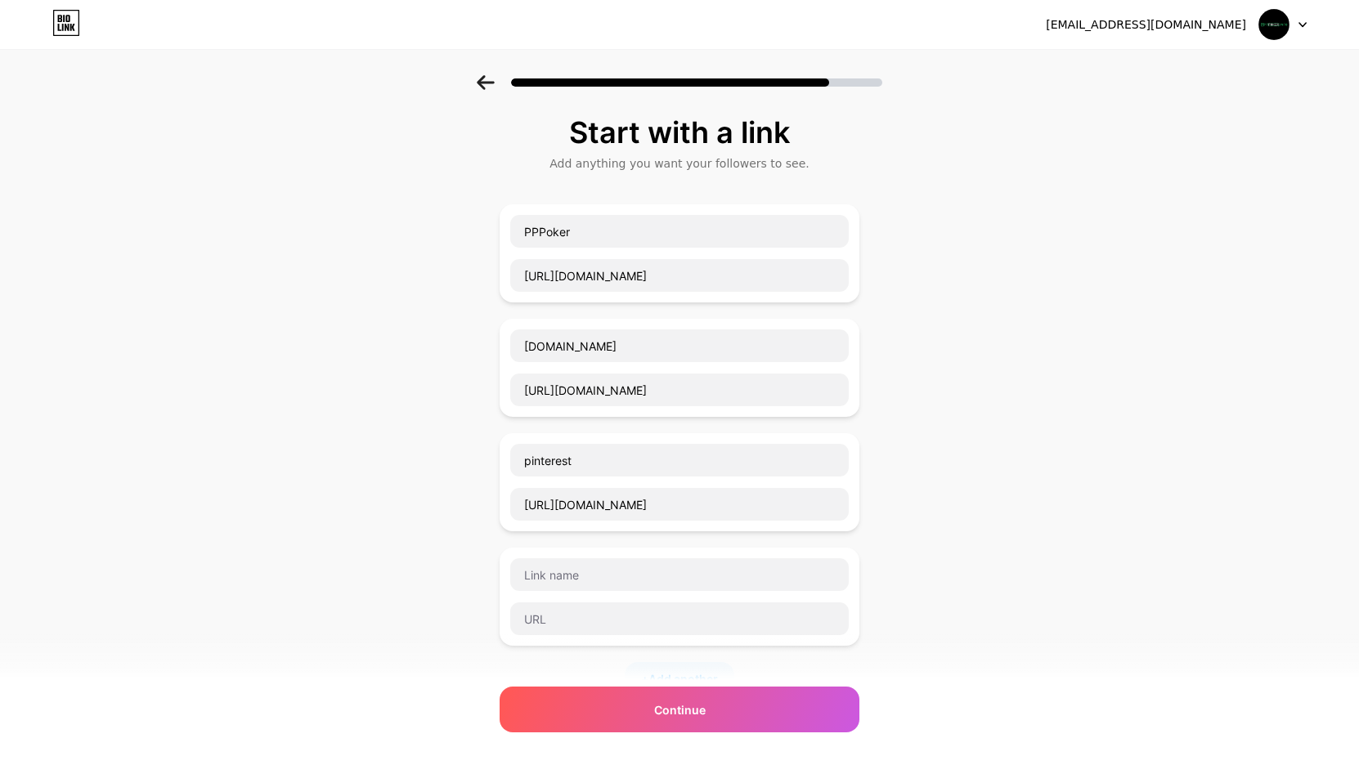
scroll to position [294, 0]
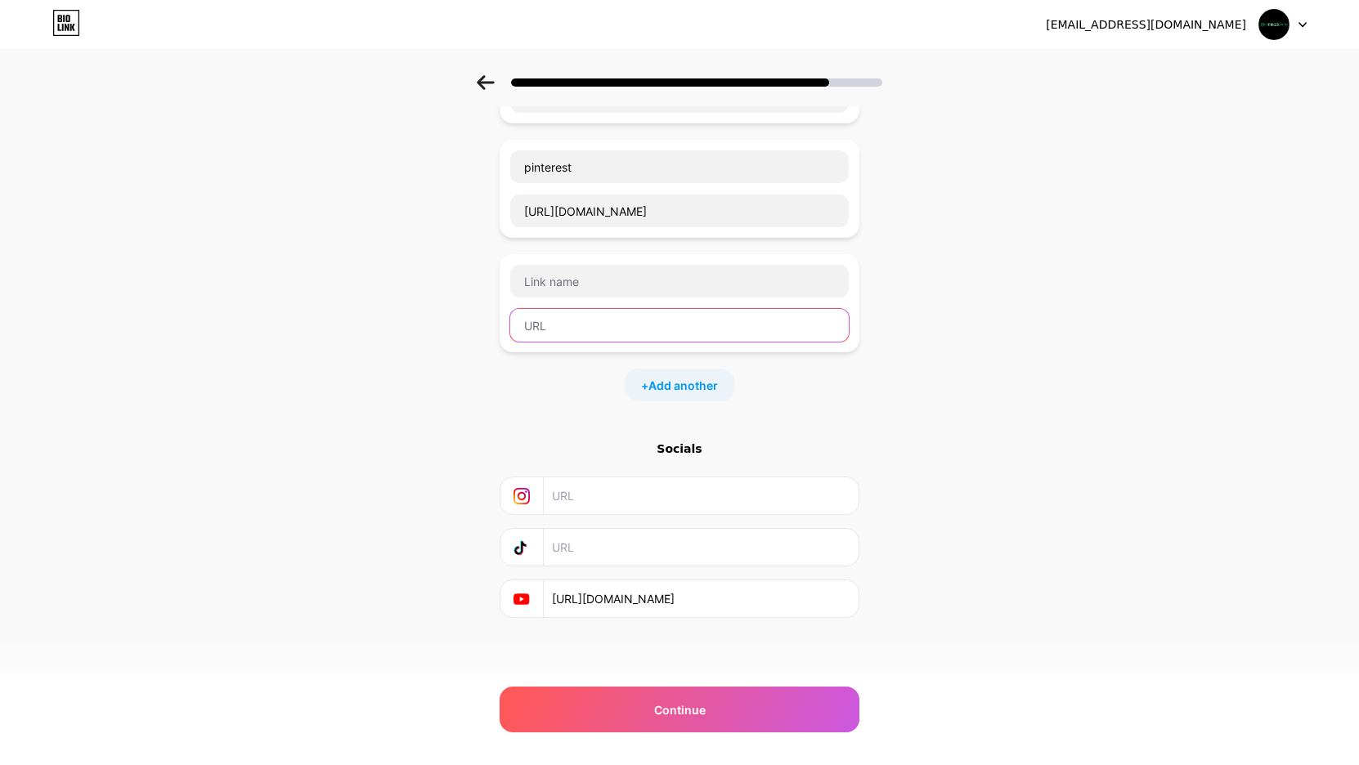
drag, startPoint x: 594, startPoint y: 314, endPoint x: 614, endPoint y: 321, distance: 20.7
click at [598, 316] on input "text" at bounding box center [679, 325] width 338 height 33
paste input "https://www.youtube.com/@pppokerrussia"
click at [597, 329] on input "https://www.youtube.com/@pppokerrussia" at bounding box center [679, 325] width 338 height 33
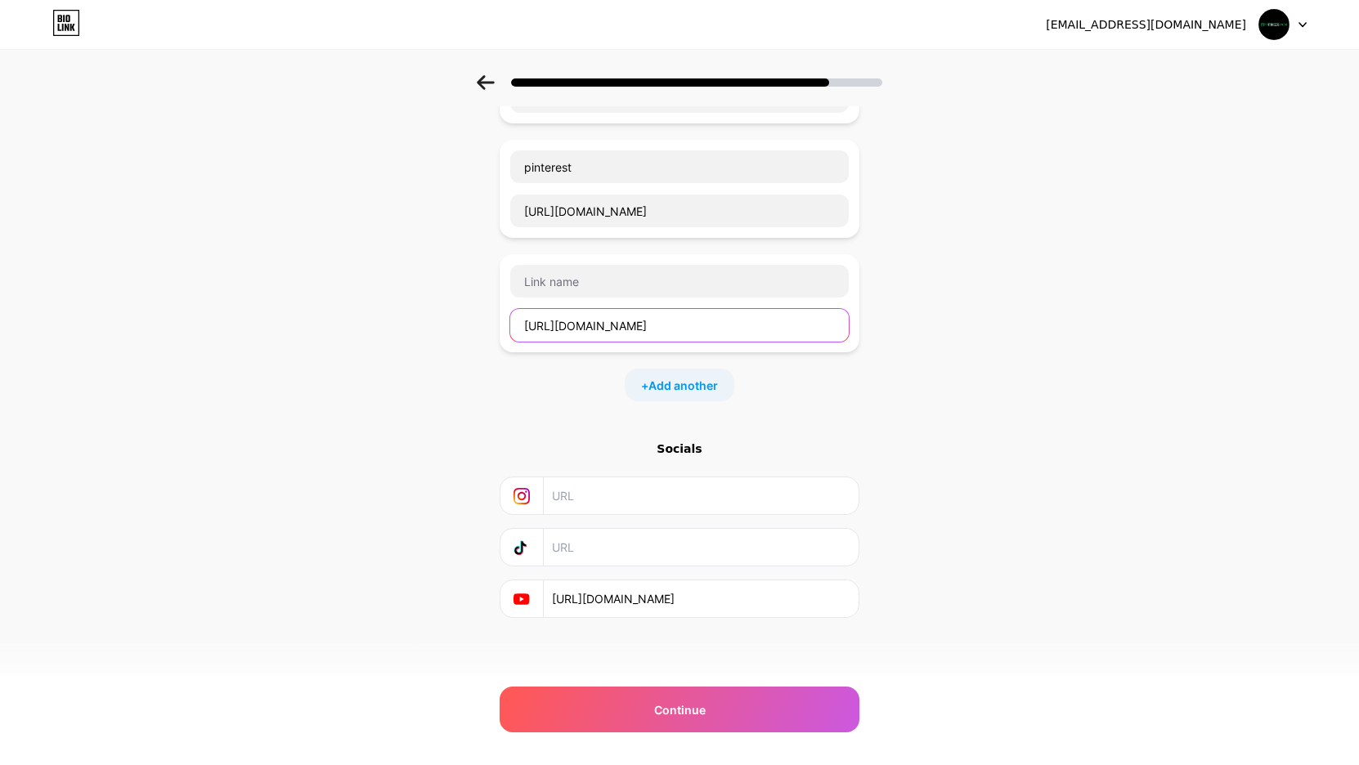
click at [607, 326] on input "https://www.youtube.com/@pppokerrussia" at bounding box center [679, 325] width 338 height 33
type input "https://www.youtube.com/@pppokerrussia"
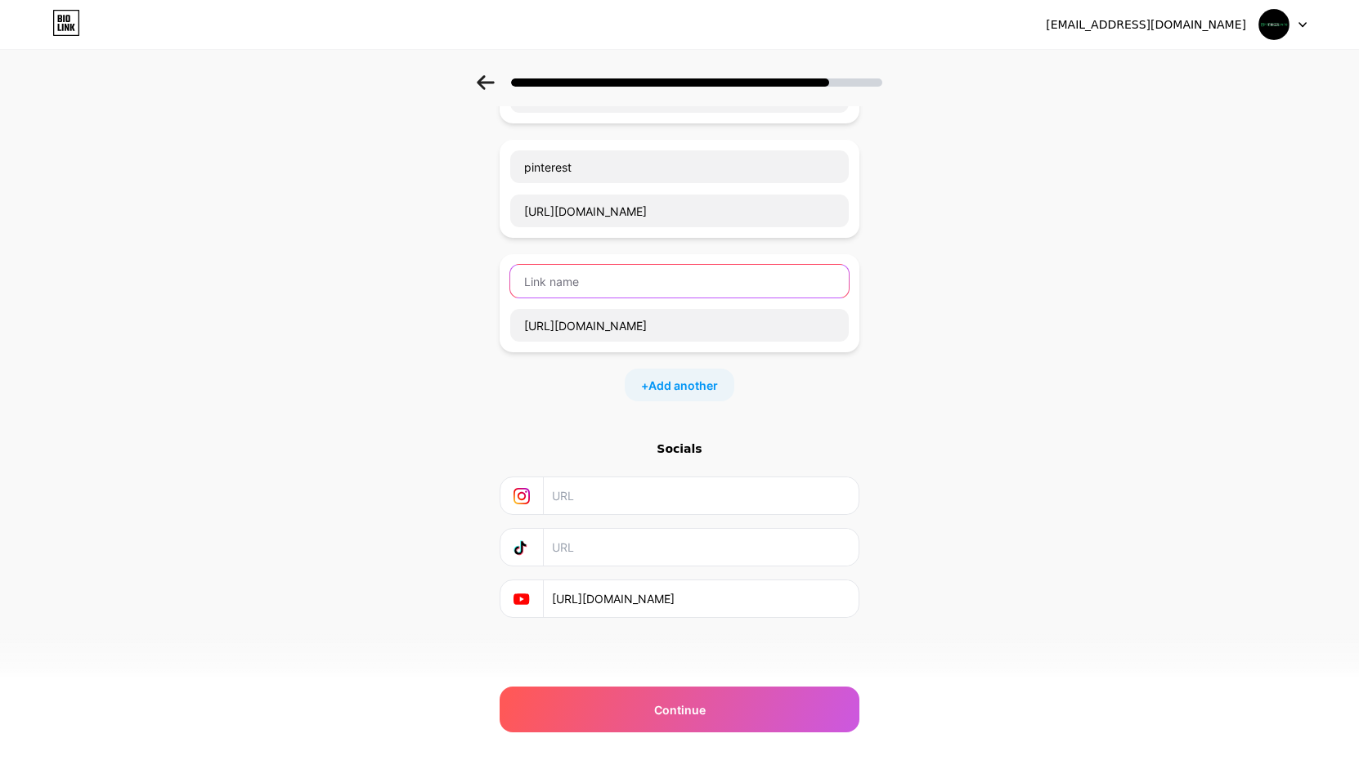
click at [597, 291] on input "text" at bounding box center [679, 281] width 338 height 33
paste input "youtube"
type input "youtube"
click at [652, 390] on div "+ Add another" at bounding box center [680, 385] width 110 height 33
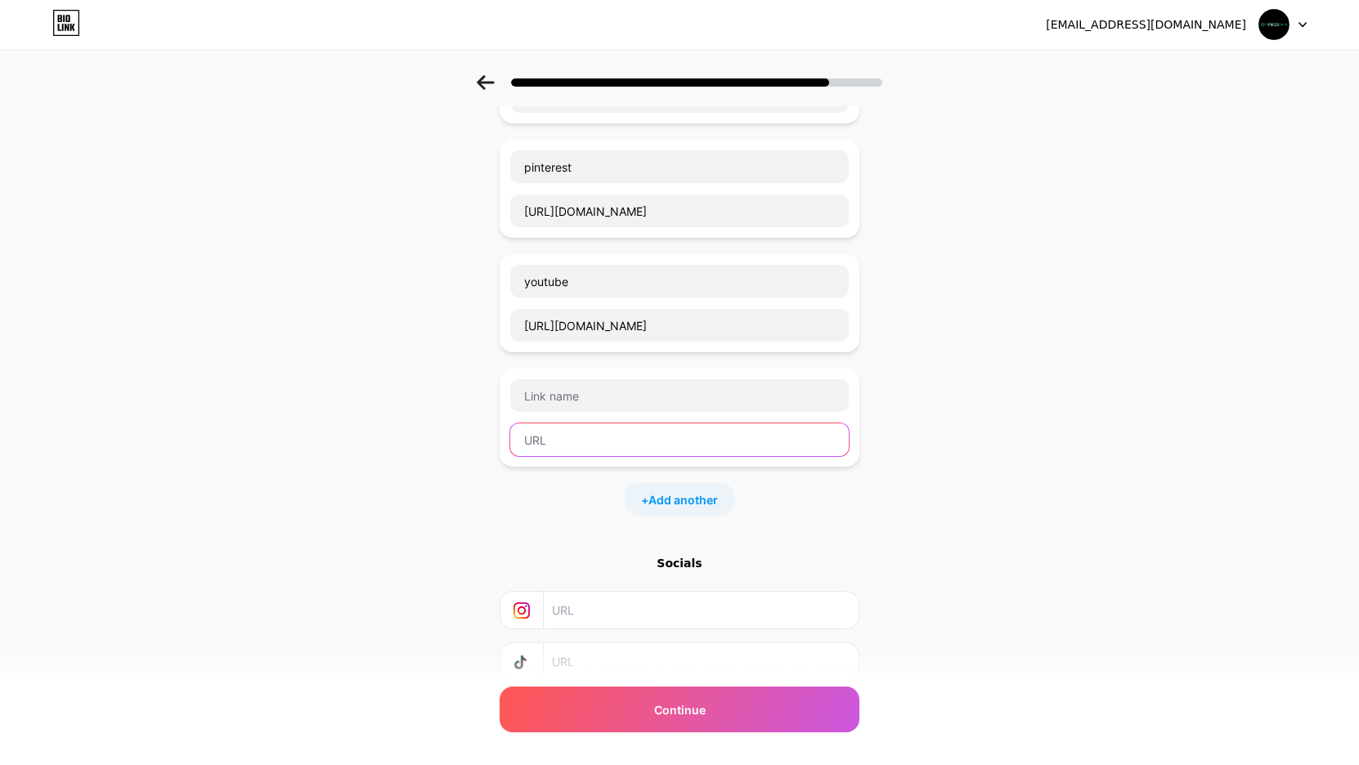
click at [606, 434] on input "text" at bounding box center [679, 440] width 338 height 33
paste input "https://www.linkedin.com/in/pppokerrussia/"
click at [616, 439] on input "https://www.linkedin.com/in/pppokerrussia/" at bounding box center [679, 440] width 338 height 33
type input "https://www.linkedin.com/in/pppokerrussia/"
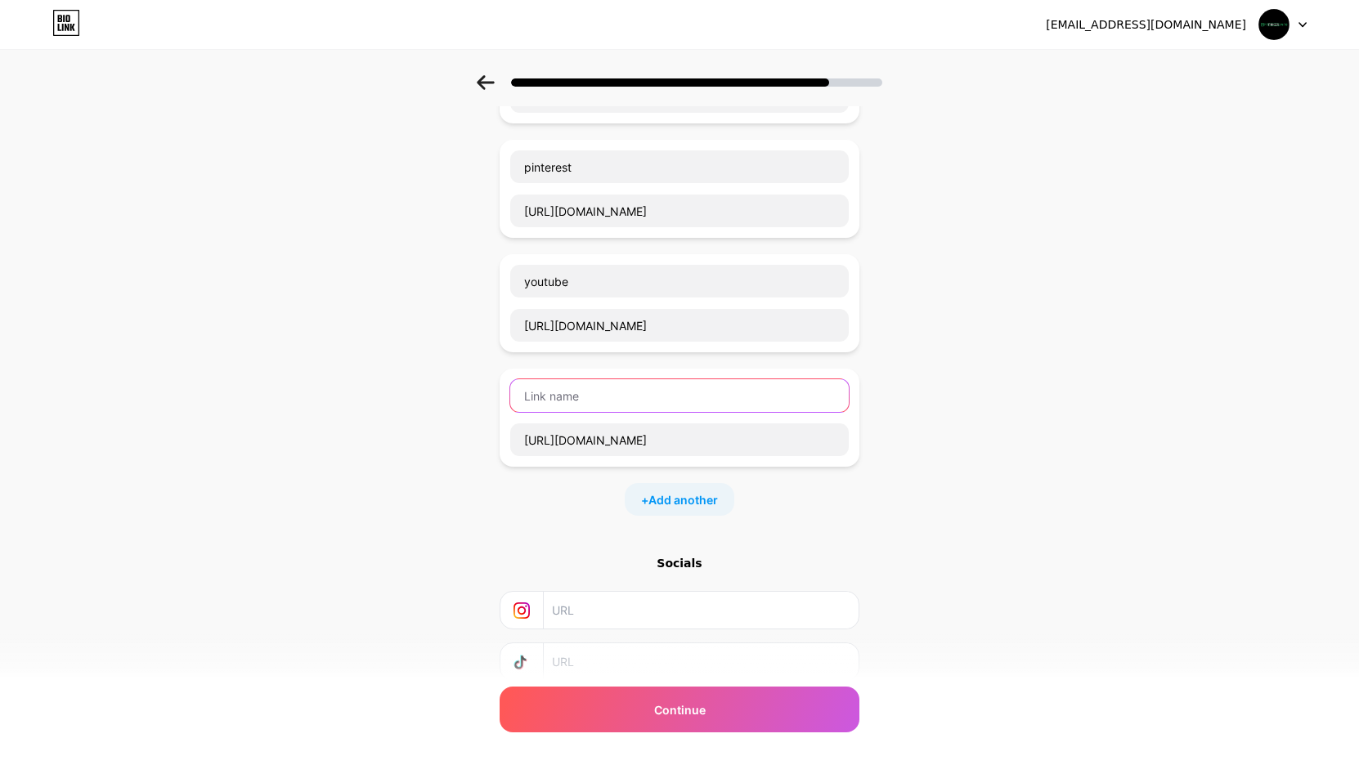
click at [608, 392] on input "text" at bounding box center [679, 395] width 338 height 33
paste input "linkedin"
type input "linkedin"
click at [687, 500] on span "Add another" at bounding box center [682, 499] width 69 height 17
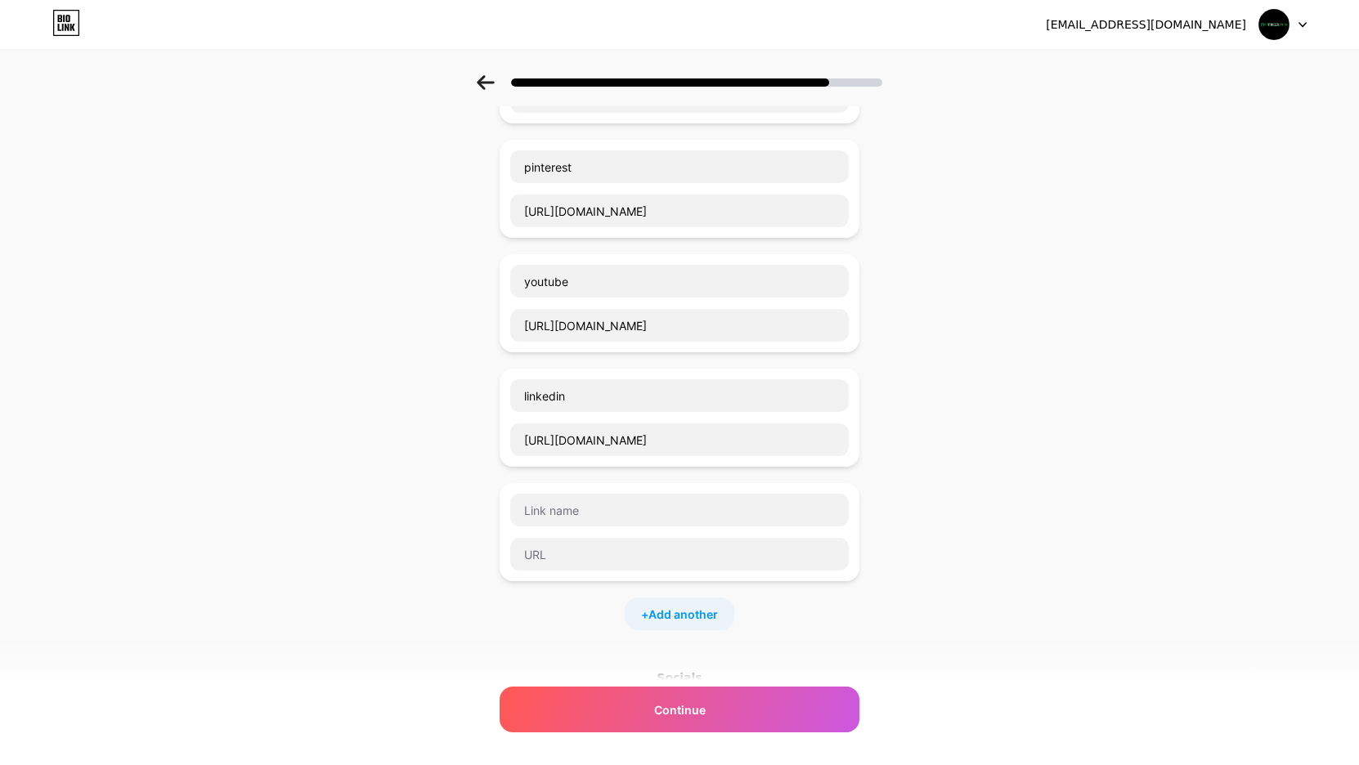
scroll to position [522, 0]
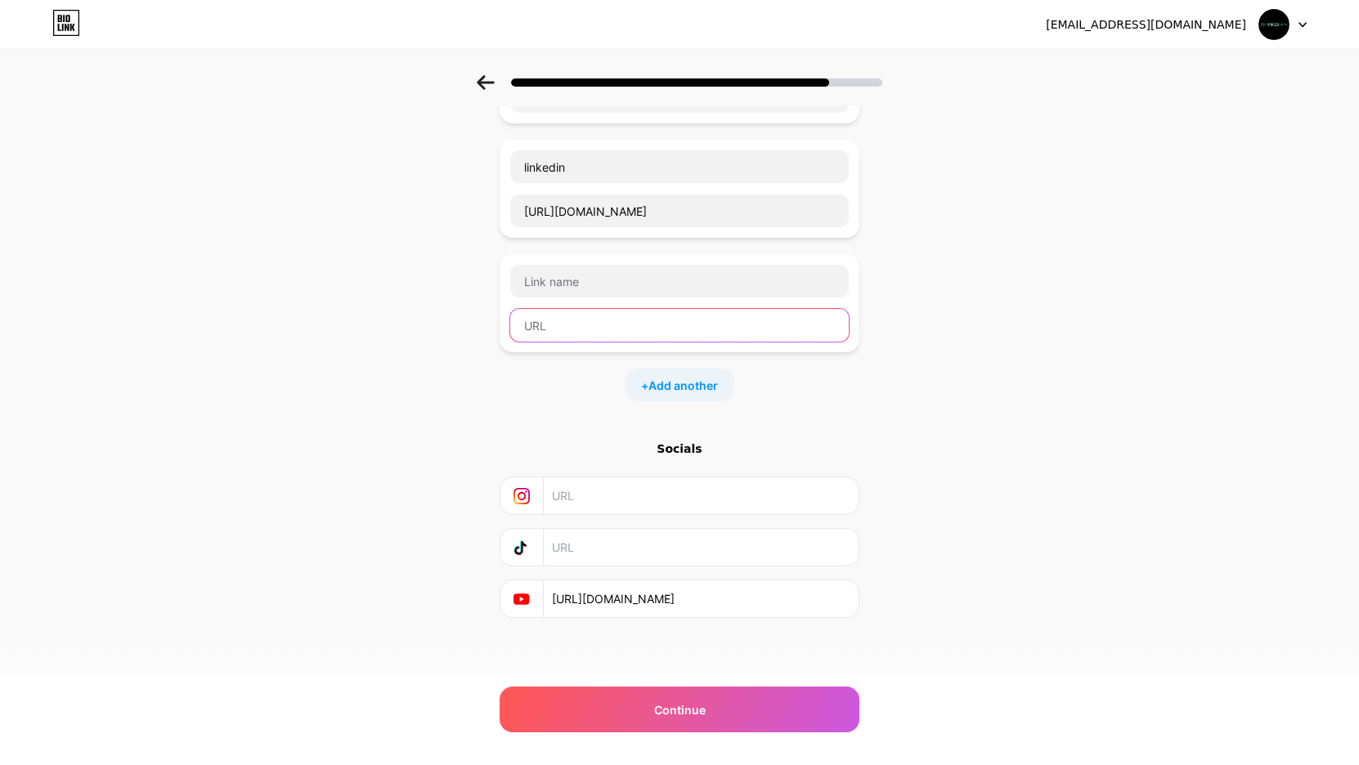
drag, startPoint x: 634, startPoint y: 329, endPoint x: 666, endPoint y: 325, distance: 33.0
click at [639, 329] on input "text" at bounding box center [679, 325] width 338 height 33
paste input "https://vimeo.com/pppokerrussia"
click at [622, 325] on input "https://vimeo.com/pppokerrussia" at bounding box center [679, 325] width 338 height 33
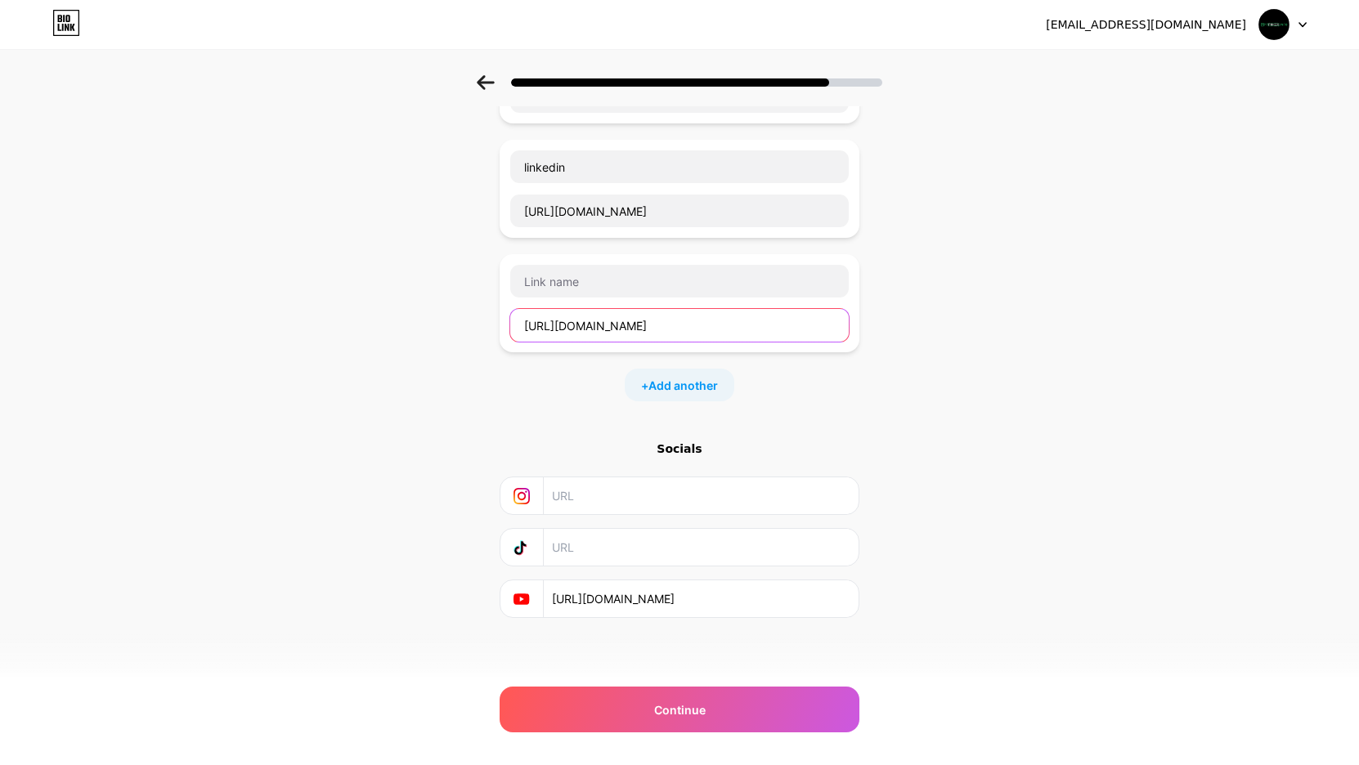
click at [580, 325] on input "https://vimeo.com/pppokerrussia" at bounding box center [679, 325] width 338 height 33
drag, startPoint x: 580, startPoint y: 325, endPoint x: 564, endPoint y: 285, distance: 43.0
click at [579, 323] on input "https://vimeo.com/pppokerrussia" at bounding box center [679, 325] width 338 height 33
type input "https://vimeo.com/pppokerrussia"
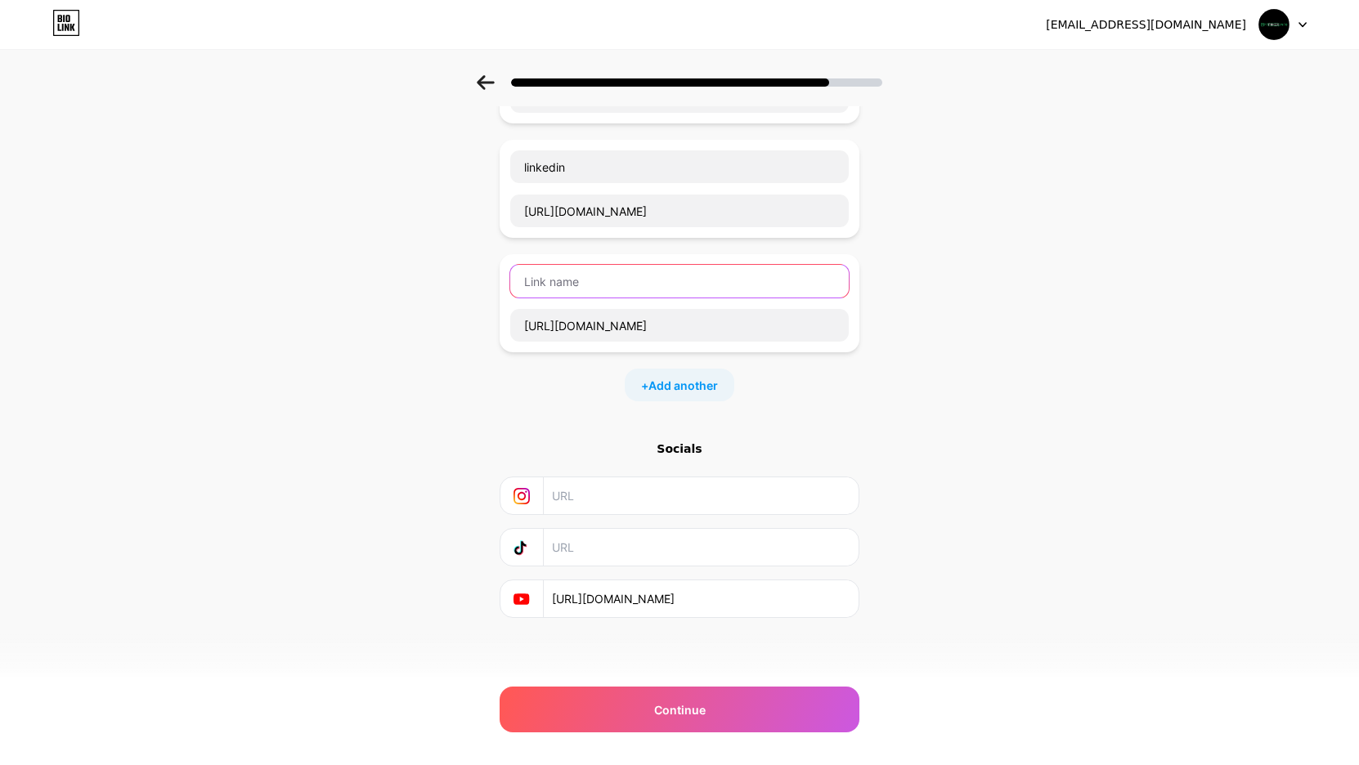
click at [564, 285] on input "text" at bounding box center [679, 281] width 338 height 33
paste input "vimeo"
type input "vimeo"
click at [730, 374] on div "+ Add another" at bounding box center [680, 385] width 110 height 33
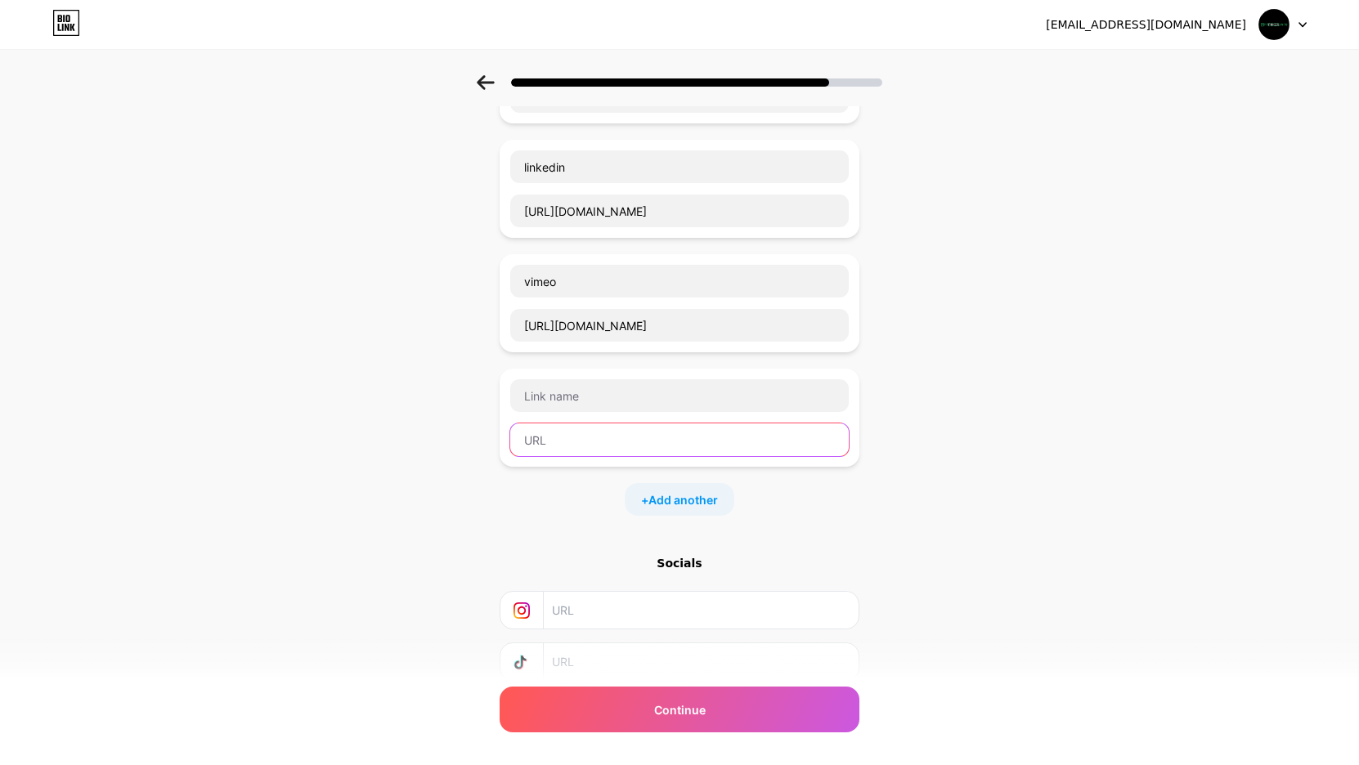
click at [597, 442] on input "text" at bounding box center [679, 440] width 338 height 33
paste input "https://www.twitch.tv/pppokerrussia/about"
click at [613, 433] on input "https://www.twitch.tv/pppokerrussia/about" at bounding box center [679, 440] width 338 height 33
type input "https://www.twitch.tv/pppokerrussia/about"
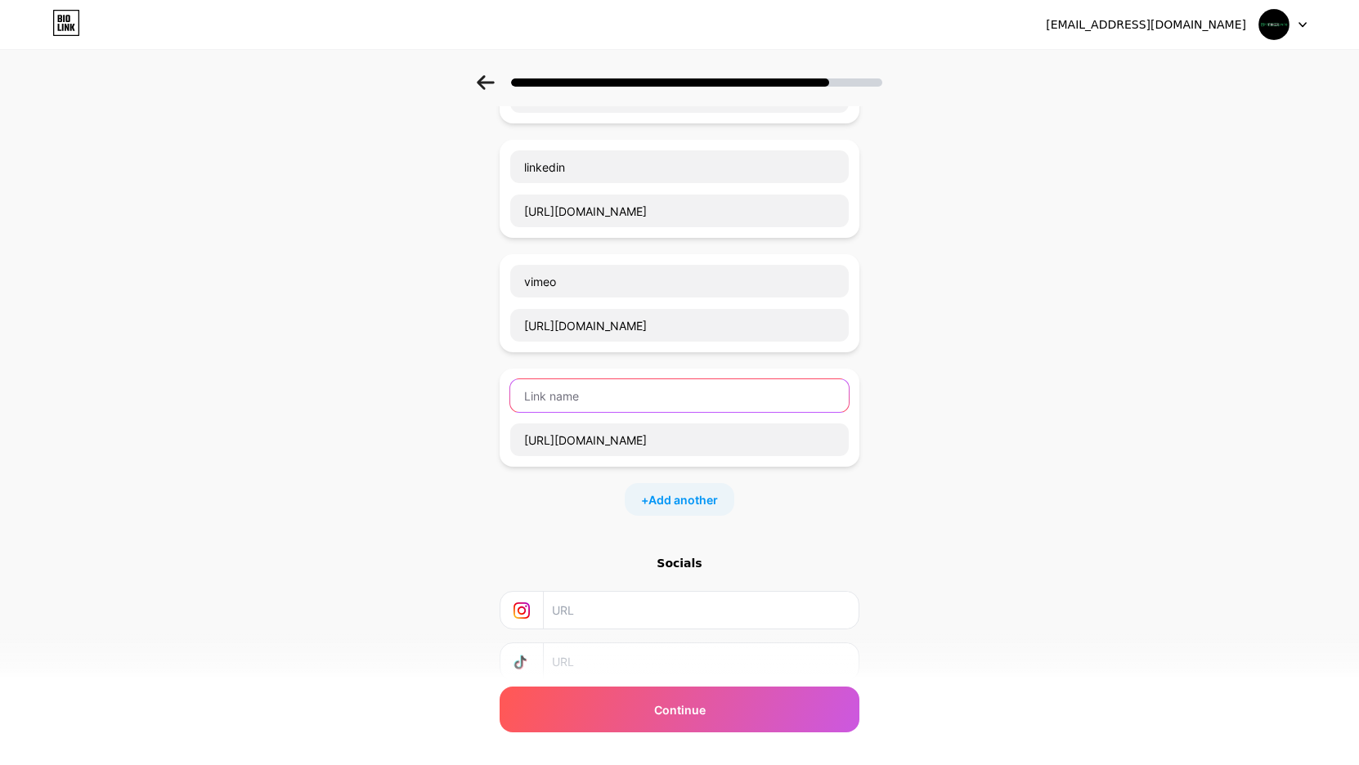
click at [605, 383] on input "text" at bounding box center [679, 395] width 338 height 33
paste input "twitch"
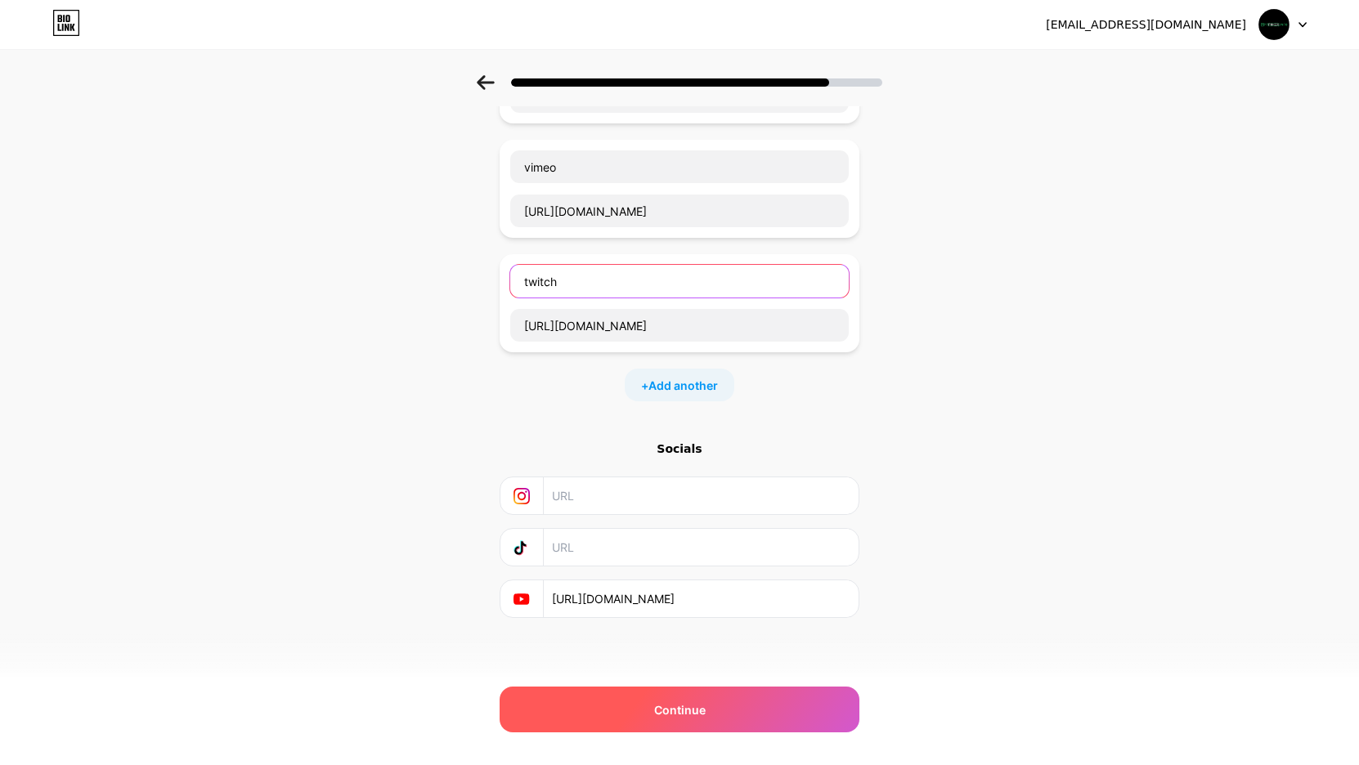
type input "twitch"
click at [728, 708] on div "Continue" at bounding box center [680, 710] width 360 height 46
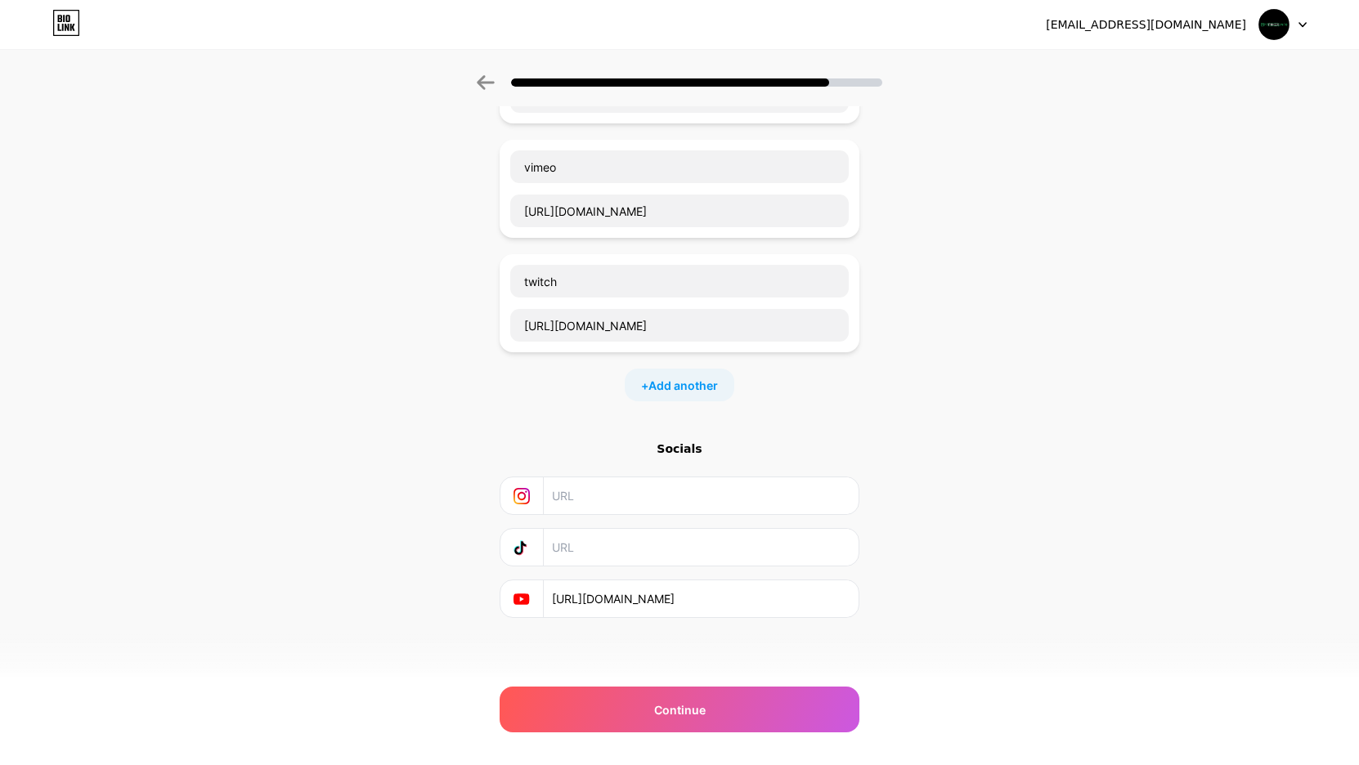
scroll to position [310, 0]
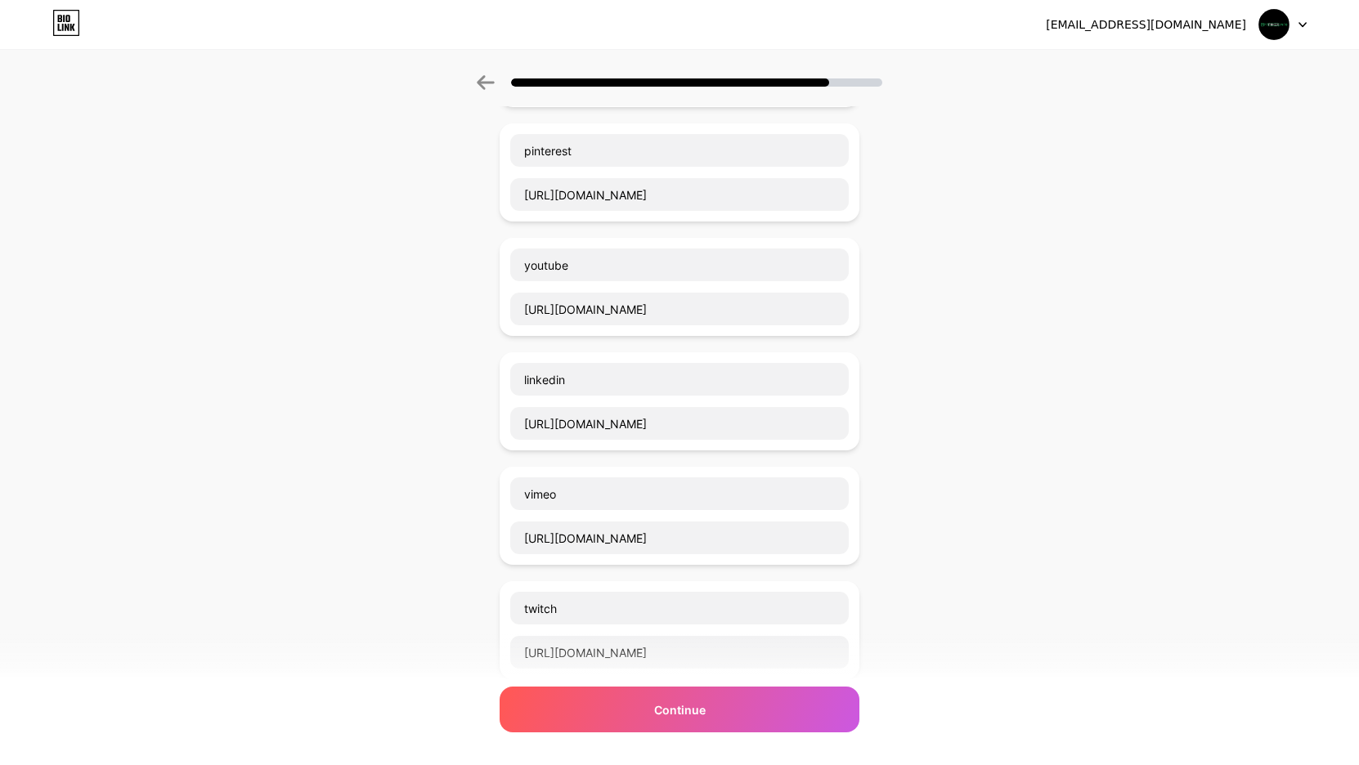
click at [599, 328] on div "youtube https://www.youtube.com/@pppokerrussia" at bounding box center [680, 287] width 360 height 98
click at [601, 314] on input "https://www.youtube.com/@pppokerrussia" at bounding box center [679, 309] width 338 height 33
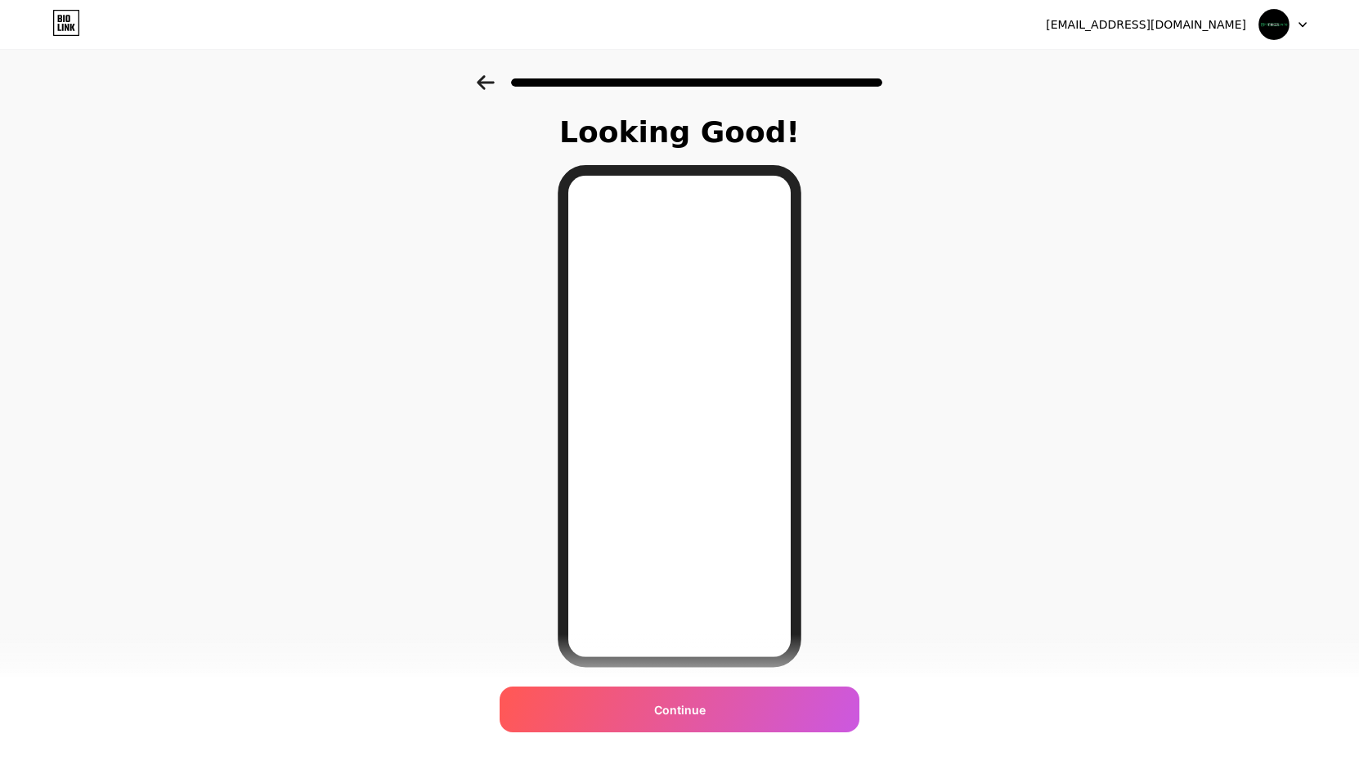
scroll to position [56, 0]
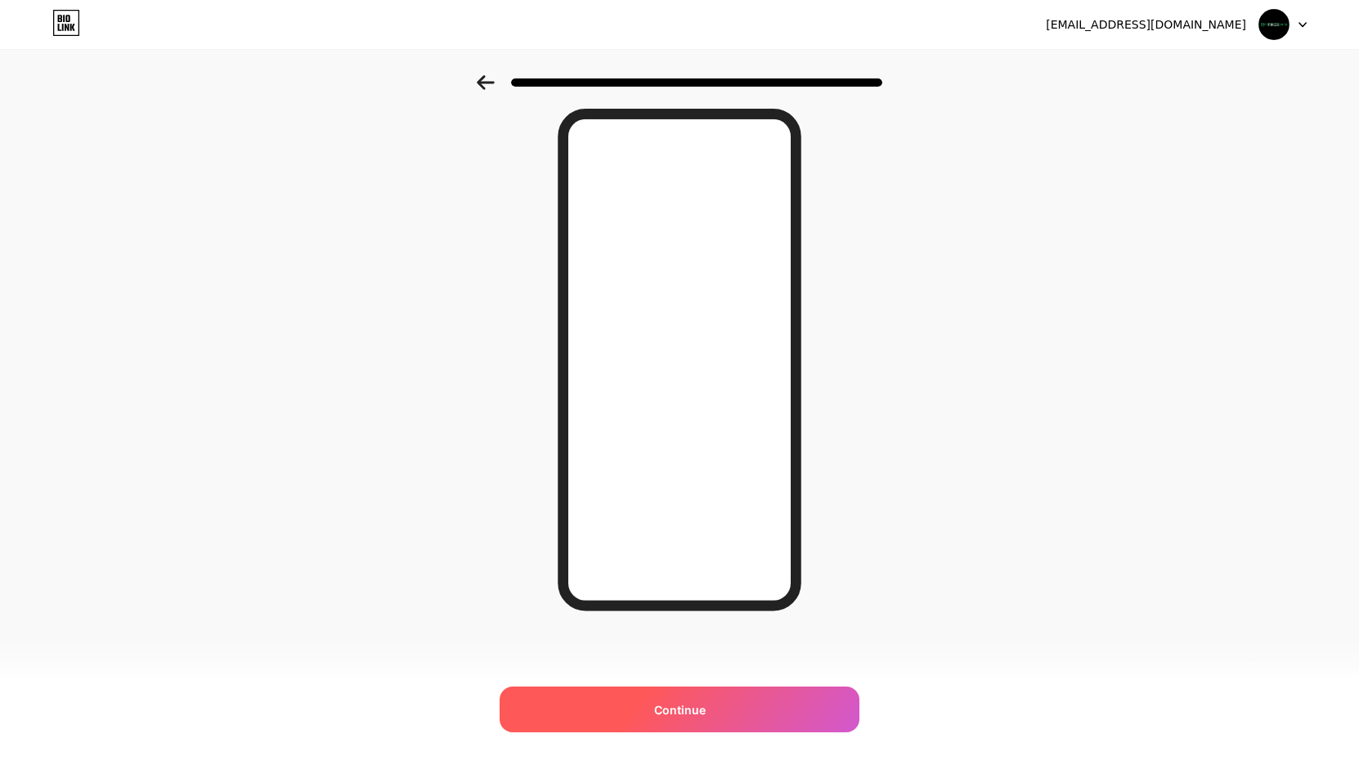
click at [673, 713] on span "Continue" at bounding box center [680, 710] width 52 height 17
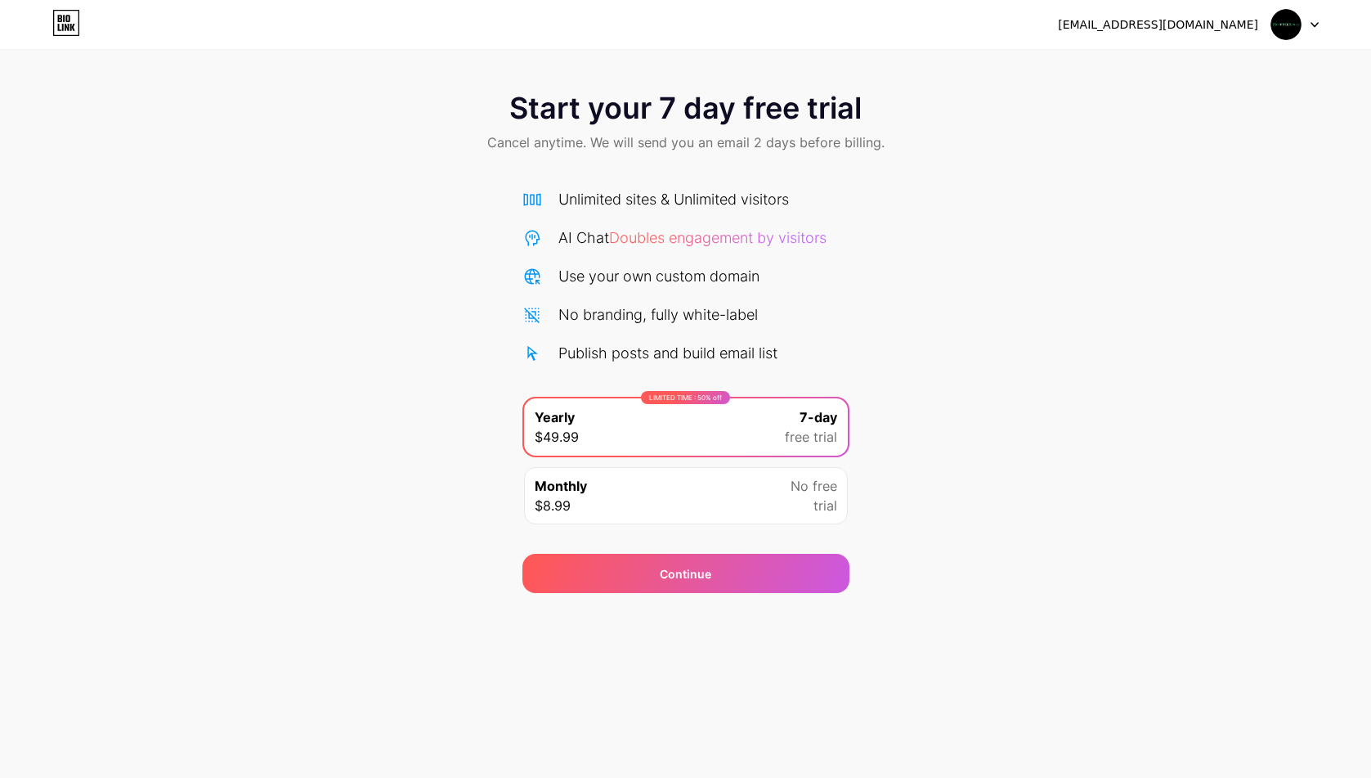
click at [745, 506] on div "Monthly $8.99 No free trial" at bounding box center [686, 495] width 324 height 57
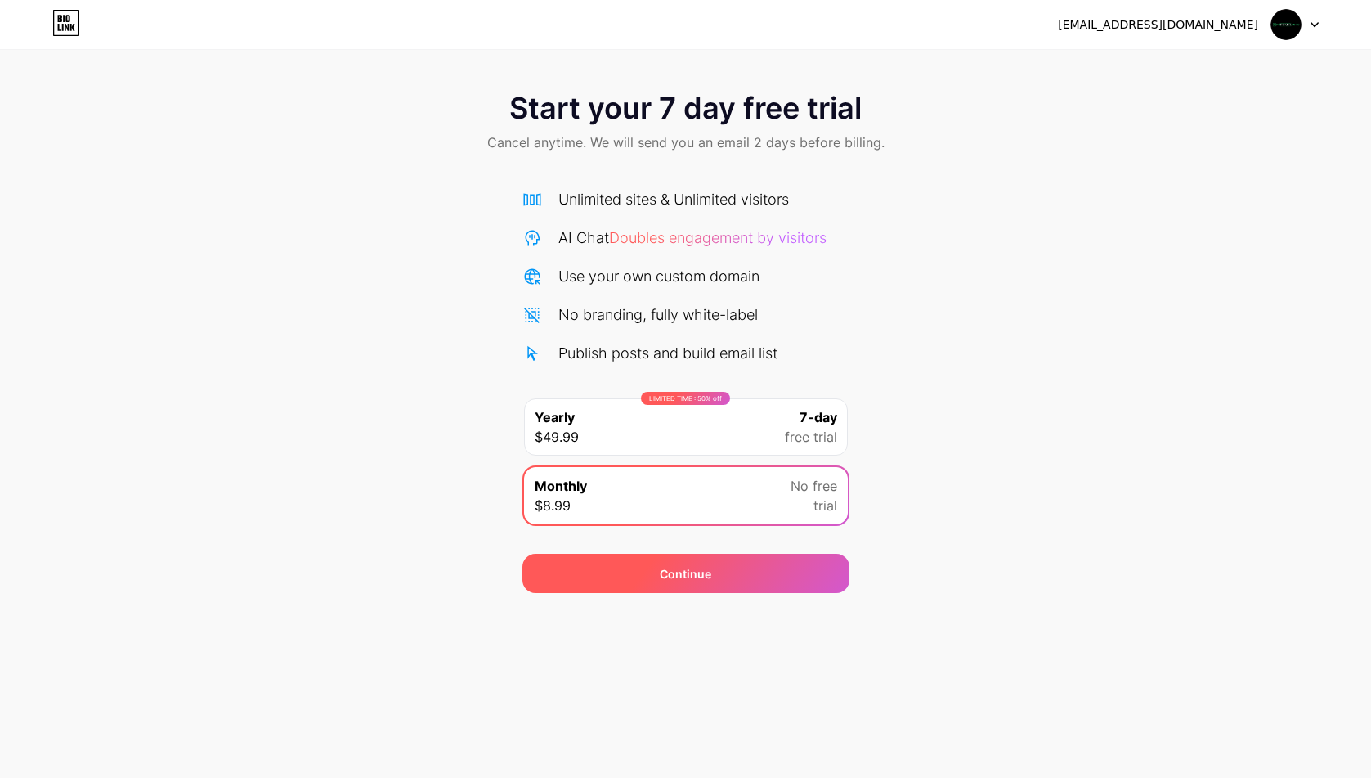
click at [724, 572] on div "Continue" at bounding box center [685, 573] width 327 height 39
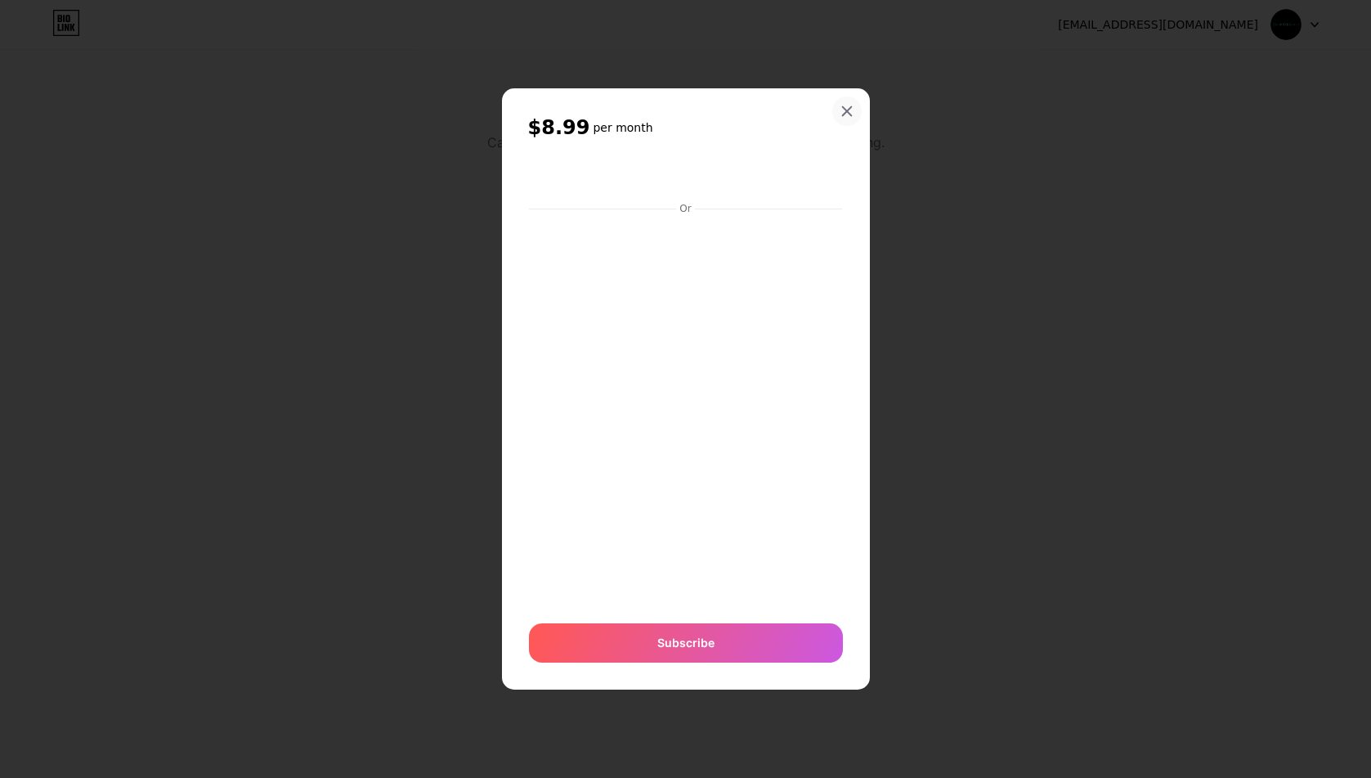
click at [852, 105] on icon at bounding box center [847, 111] width 13 height 13
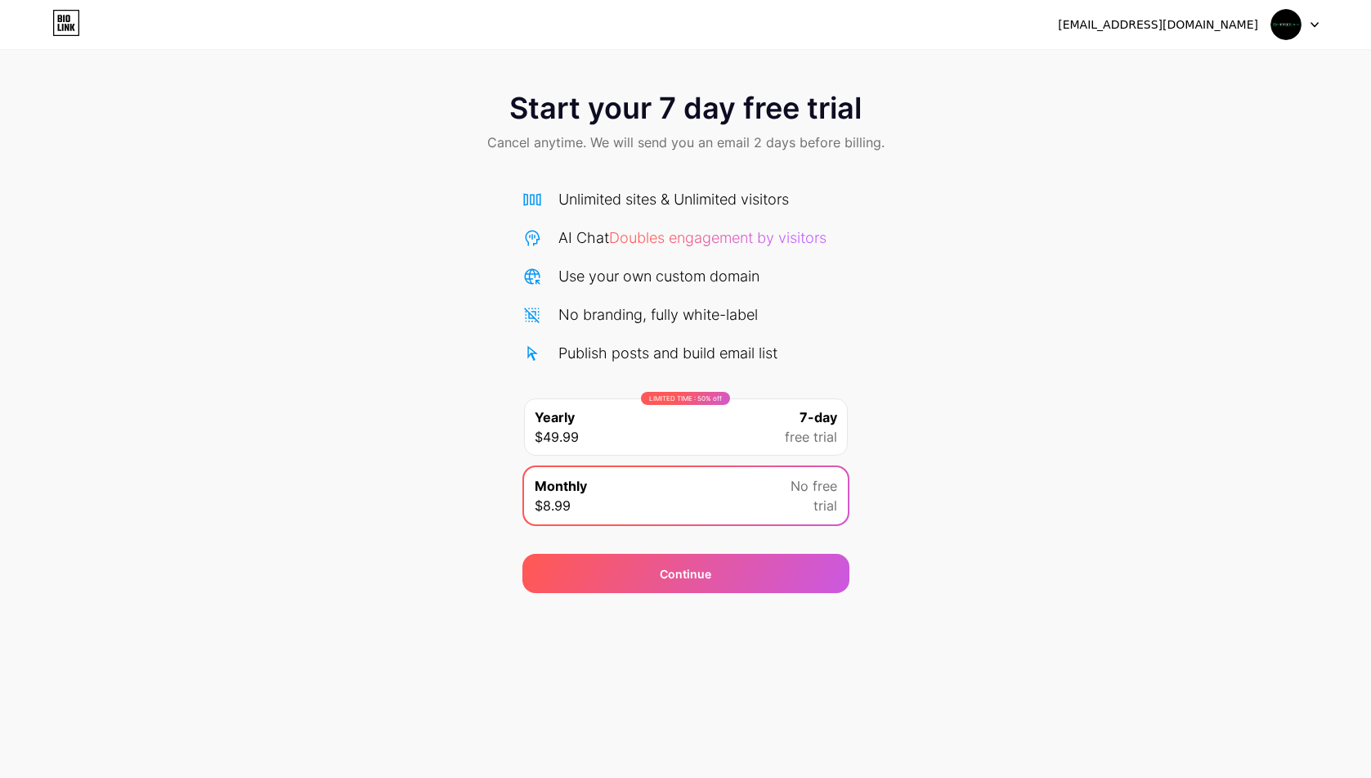
click at [1105, 315] on div "Start your 7 day free trial Cancel anytime. We will send you an email 2 days be…" at bounding box center [685, 334] width 1371 height 518
drag, startPoint x: 1070, startPoint y: 670, endPoint x: 1080, endPoint y: 690, distance: 21.9
click at [1076, 593] on div "tungm9769@gmail.com Logout Link Copied Start your 7 day free trial Cancel anyti…" at bounding box center [685, 389] width 1371 height 778
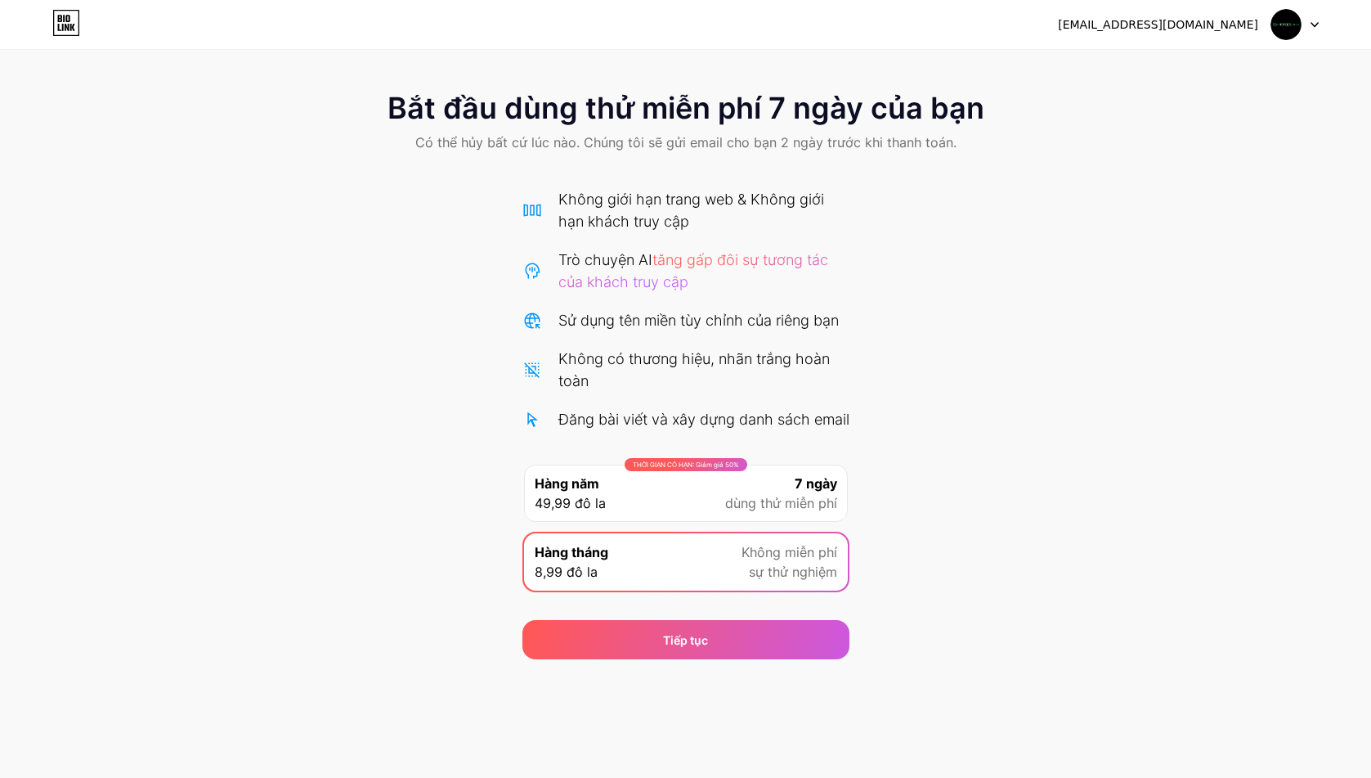
drag, startPoint x: 912, startPoint y: 568, endPoint x: 919, endPoint y: 538, distance: 31.0
click at [912, 567] on div "Bắt đầu dùng thử miễn phí 7 ngày của bạn Có thể hủy bất cứ lúc nào. Chúng tôi s…" at bounding box center [685, 367] width 1371 height 584
click at [721, 522] on div "THỜI GIAN CÓ HẠN: Giảm giá 50% Hàng năm 49,99 đô la 7 ngày dùng thử miễn phí" at bounding box center [686, 492] width 324 height 57
click at [1062, 194] on div "Bắt đầu dùng thử miễn phí 7 ngày của bạn Có thể hủy bất cứ lúc nào. Chúng tôi s…" at bounding box center [685, 367] width 1371 height 584
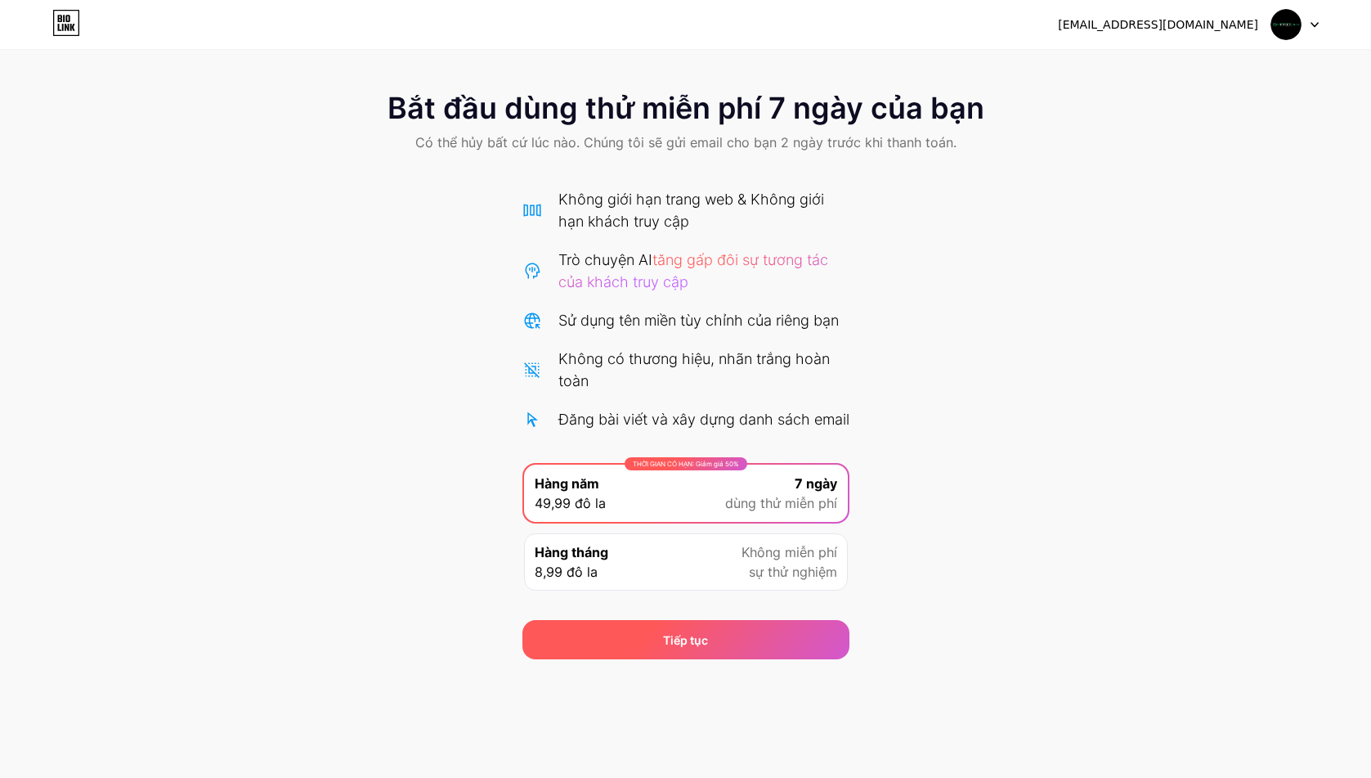
click at [725, 659] on div "Tiếp tục" at bounding box center [685, 639] width 327 height 39
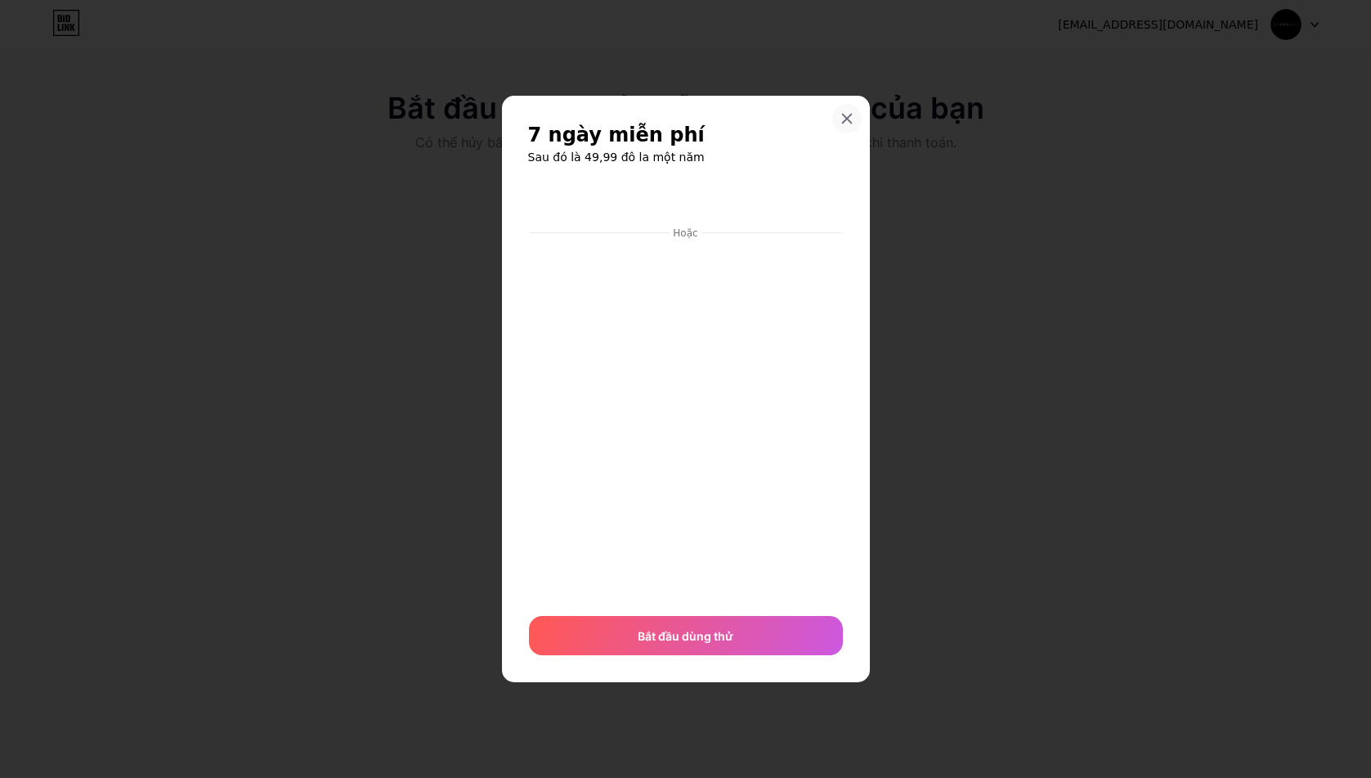
click at [846, 107] on div at bounding box center [846, 118] width 29 height 29
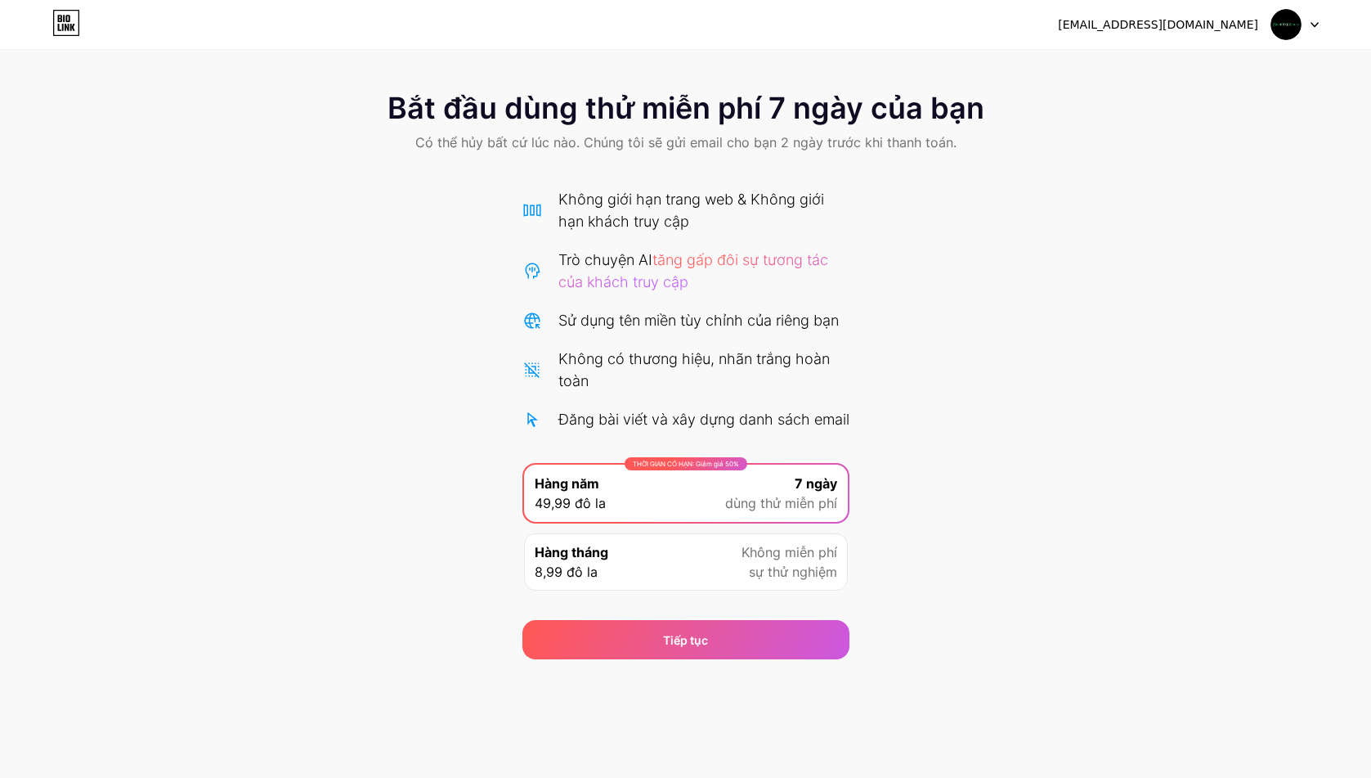
click at [1300, 10] on span at bounding box center [1286, 24] width 31 height 31
click at [1289, 22] on img at bounding box center [1286, 24] width 31 height 31
drag, startPoint x: 722, startPoint y: 268, endPoint x: 698, endPoint y: 298, distance: 37.8
click at [721, 268] on div "Trò chuyện AI tăng gấp đôi sự tương tác của khách truy cập" at bounding box center [703, 271] width 291 height 44
click at [702, 254] on font "tăng gấp đôi sự tương tác của khách truy cập" at bounding box center [693, 270] width 270 height 39
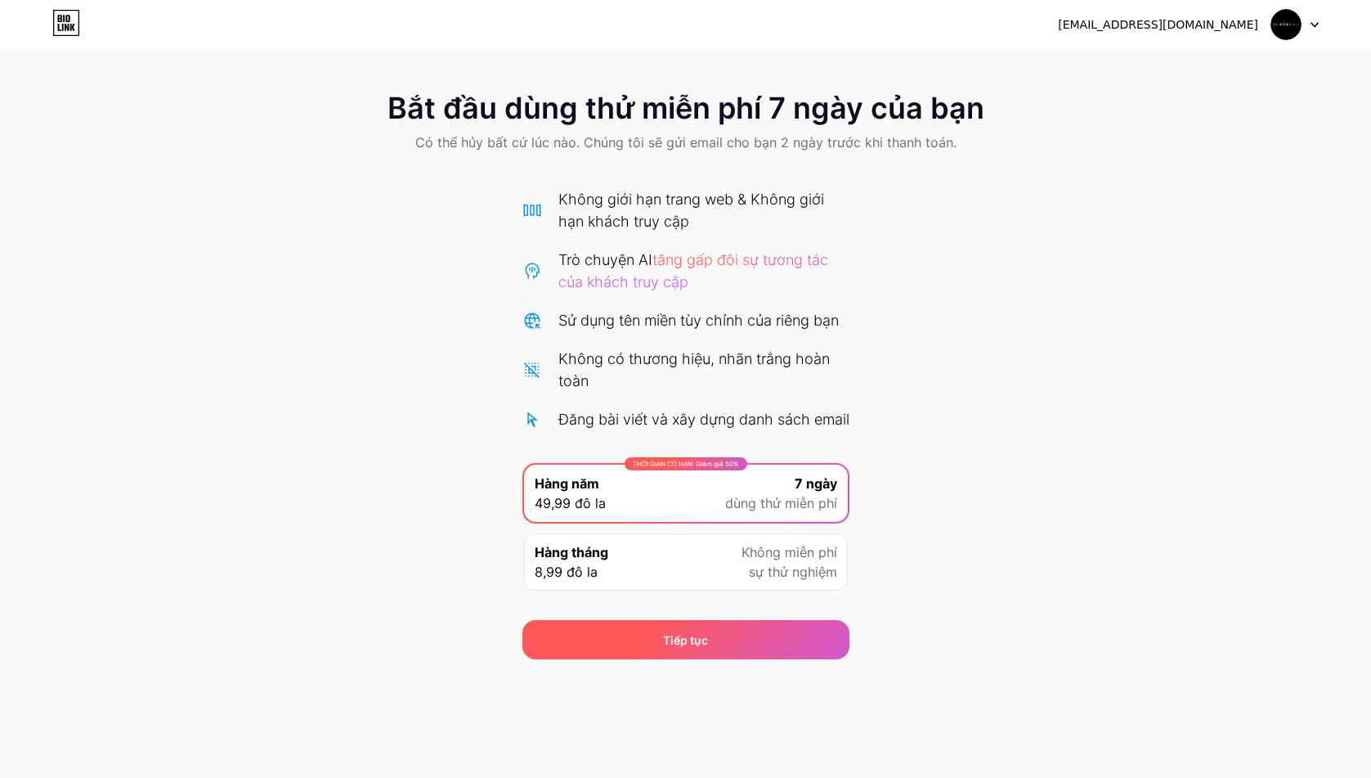
click at [737, 648] on div "Tiếp tục" at bounding box center [685, 639] width 327 height 39
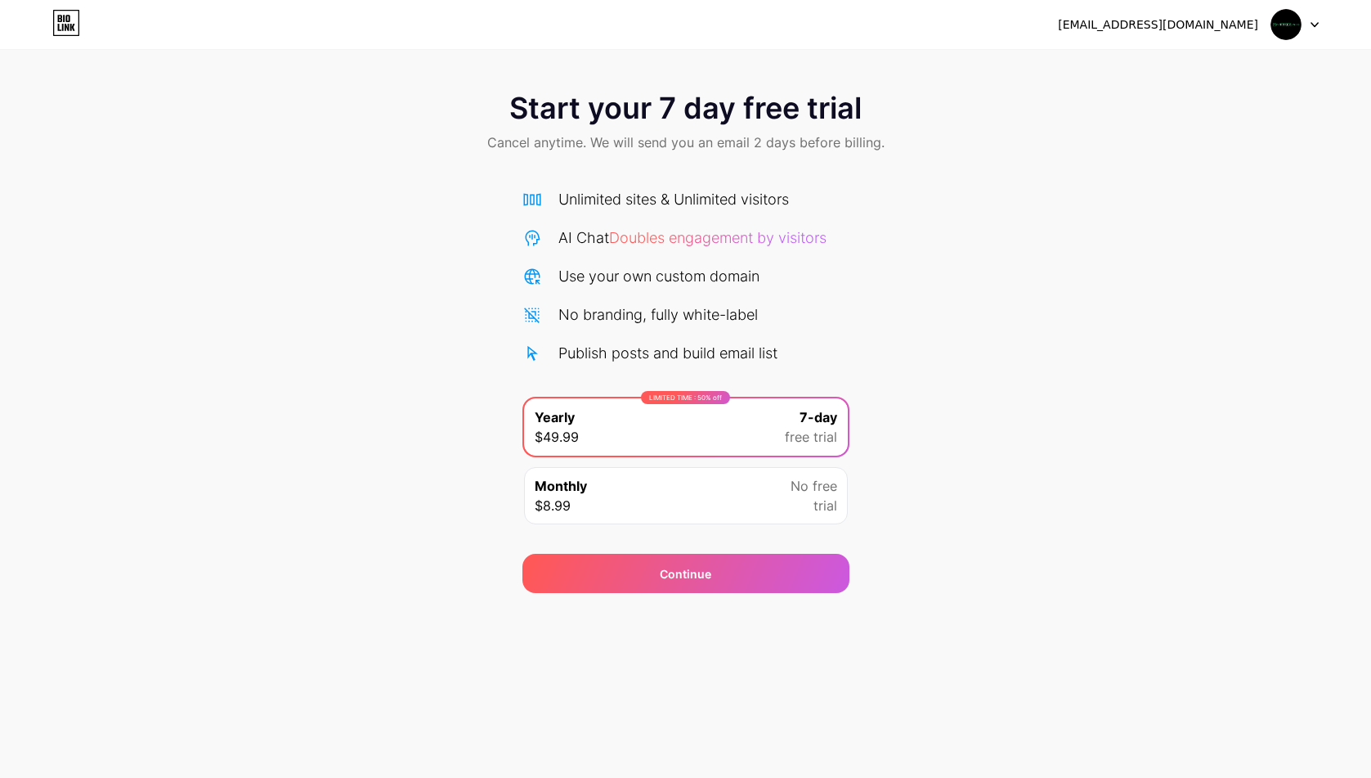
drag, startPoint x: 981, startPoint y: 522, endPoint x: 981, endPoint y: 513, distance: 9.0
